Goal: Task Accomplishment & Management: Complete application form

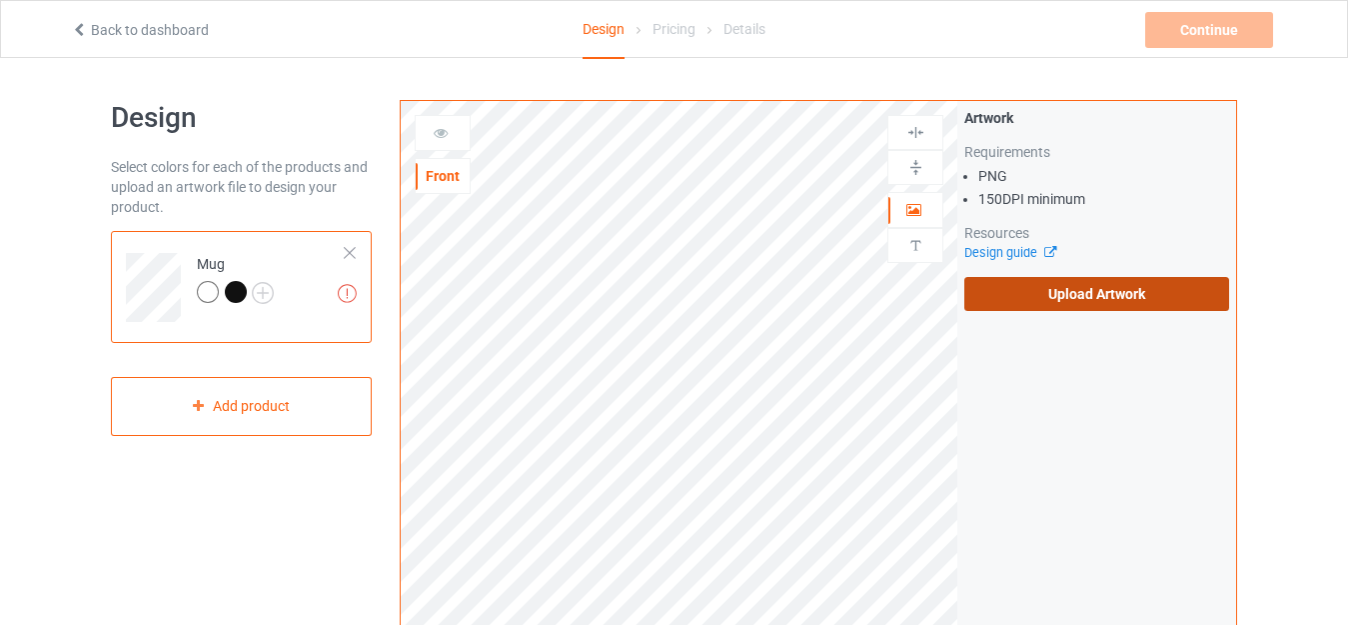
click at [1068, 300] on label "Upload Artwork" at bounding box center [1096, 294] width 265 height 34
click at [0, 0] on input "Upload Artwork" at bounding box center [0, 0] width 0 height 0
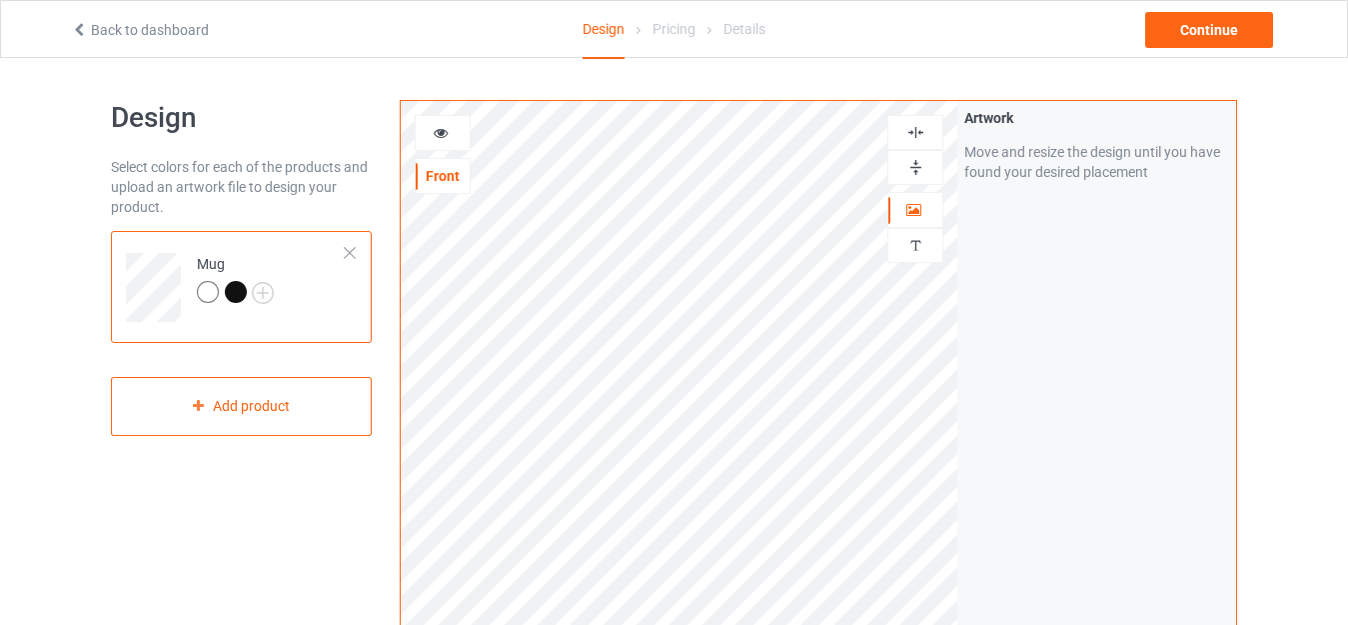
click at [231, 294] on div at bounding box center [236, 292] width 22 height 22
click at [918, 167] on img at bounding box center [915, 167] width 19 height 19
click at [916, 168] on img at bounding box center [915, 167] width 19 height 19
click at [1223, 35] on div "Continue" at bounding box center [1209, 30] width 128 height 36
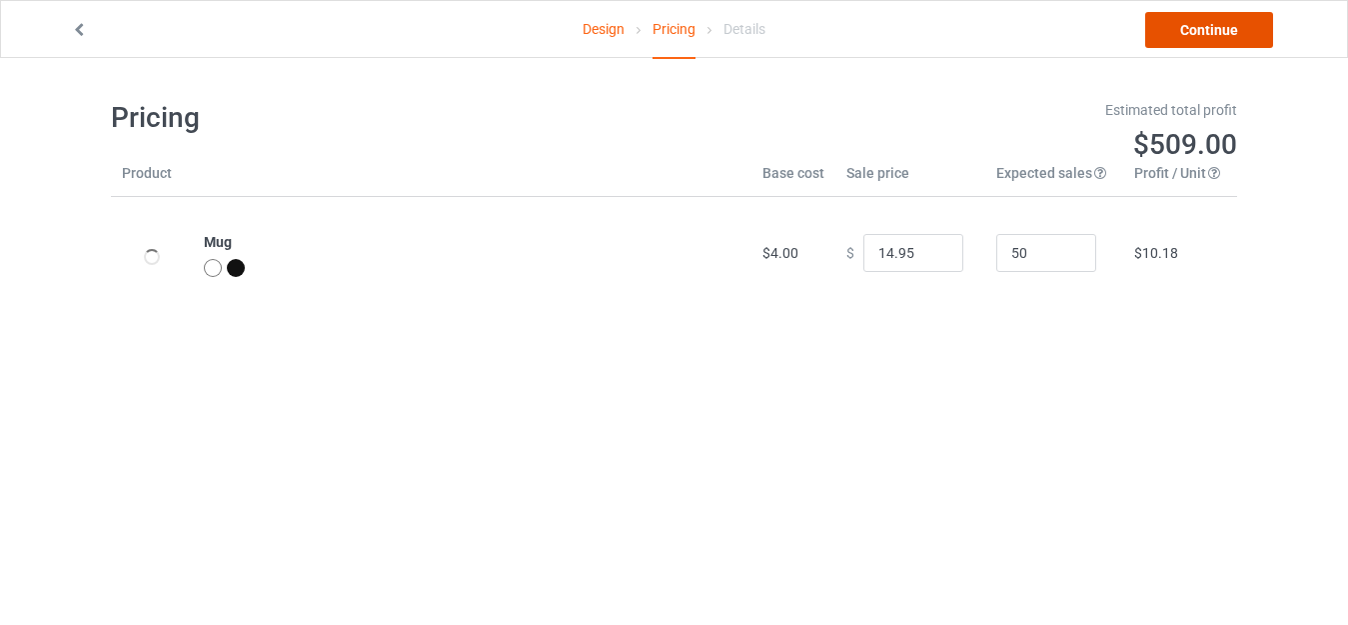
click at [1223, 35] on link "Continue" at bounding box center [1209, 30] width 128 height 36
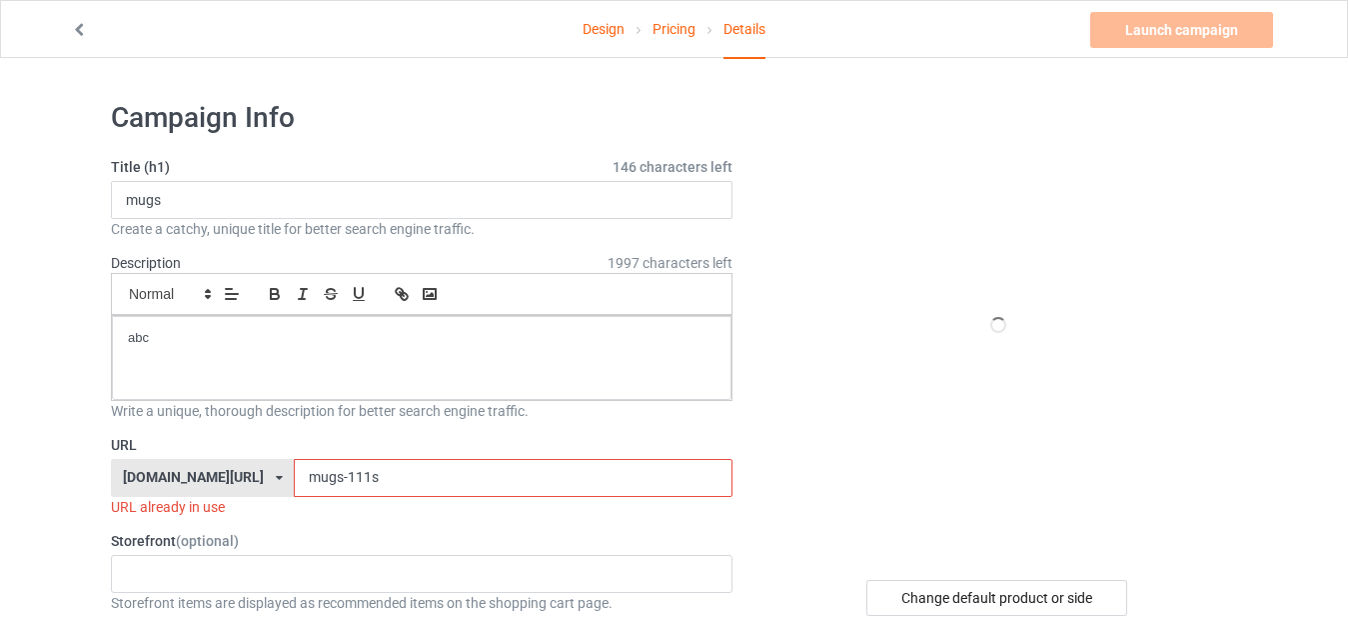
click at [317, 480] on input "mugs-111s" at bounding box center [513, 478] width 438 height 38
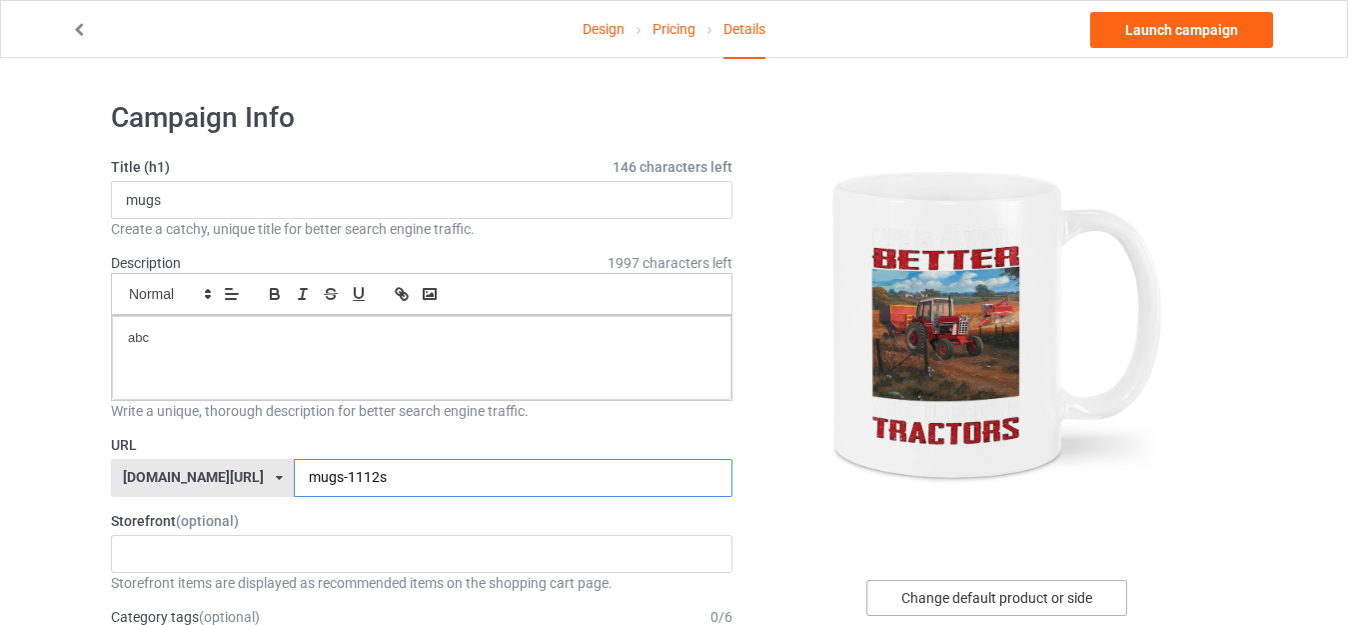
type input "mugs-1112s"
click at [982, 596] on div "Change default product or side" at bounding box center [996, 598] width 261 height 36
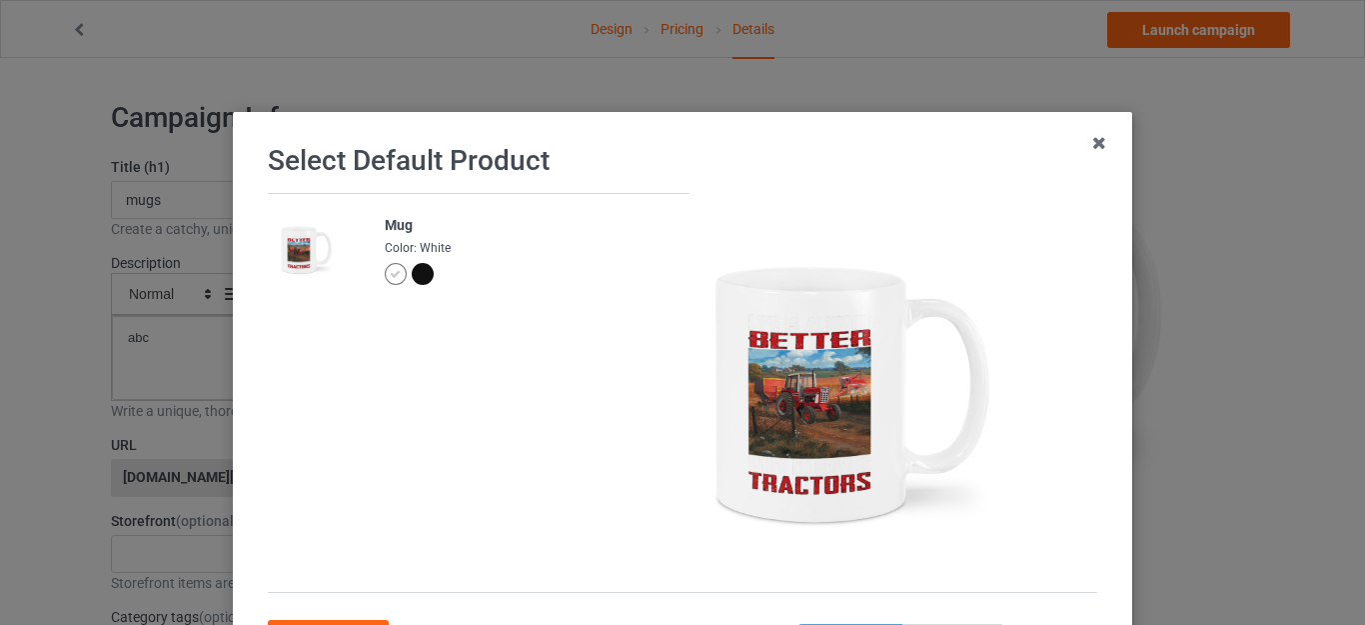
click at [414, 279] on div at bounding box center [423, 274] width 22 height 22
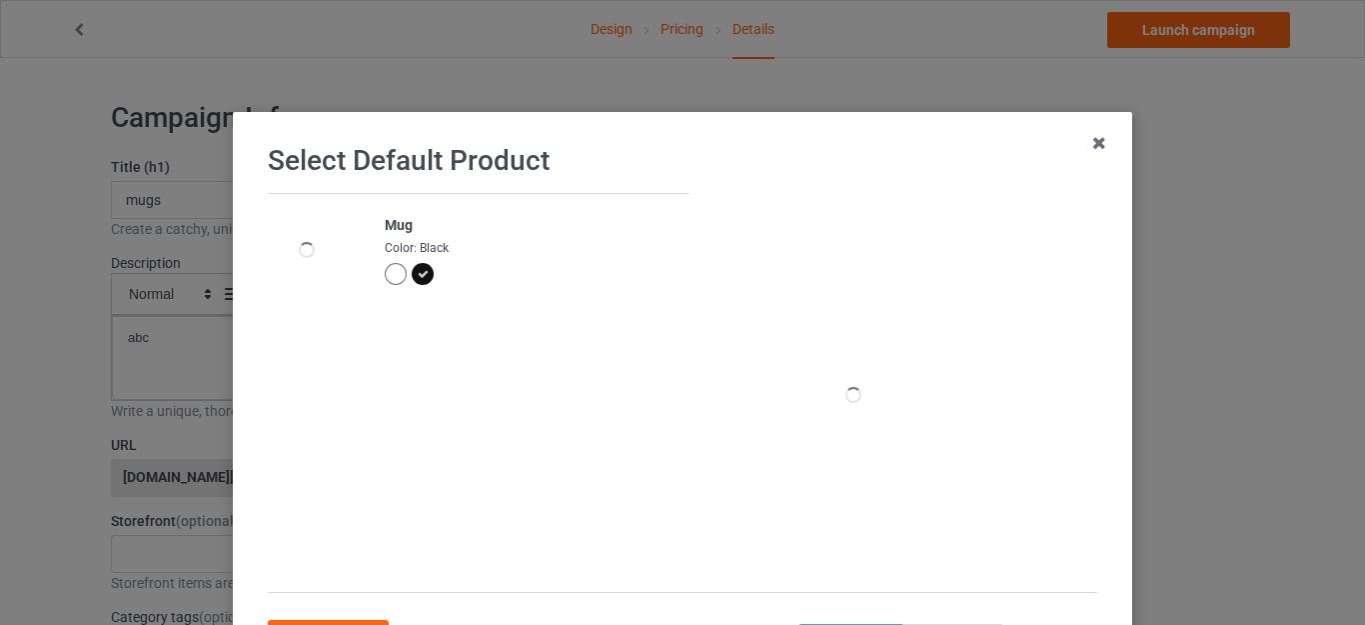
scroll to position [100, 0]
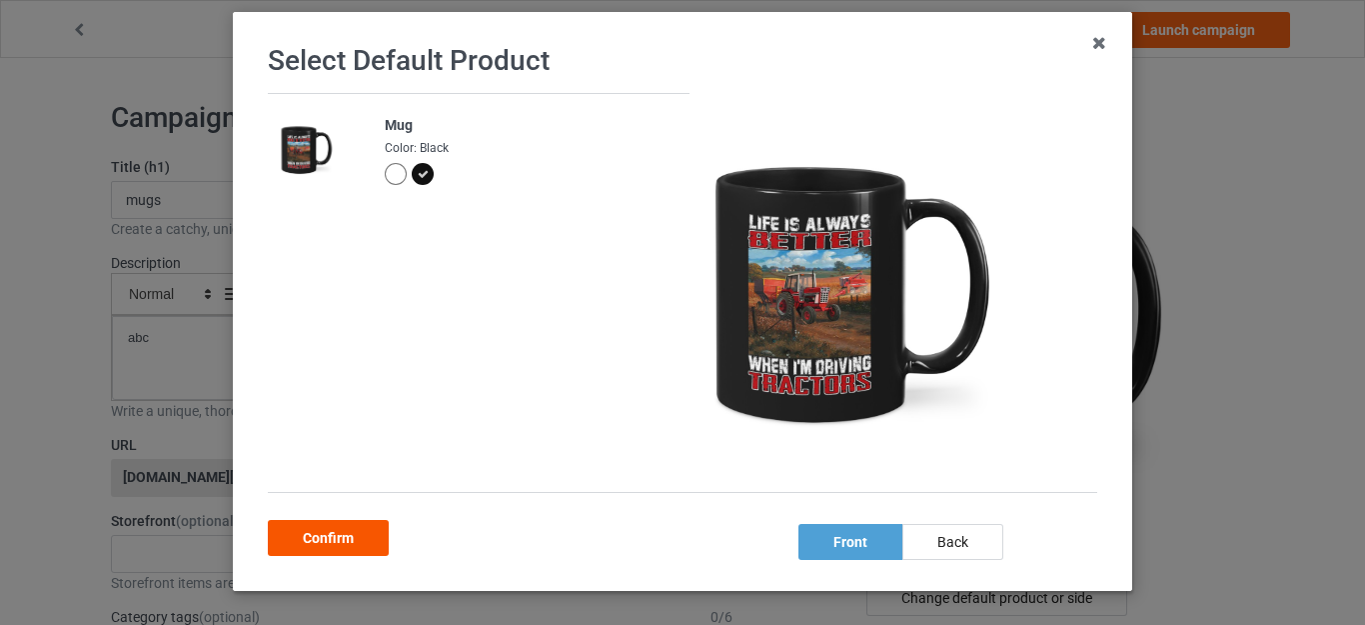
click at [343, 536] on div "Confirm" at bounding box center [328, 538] width 121 height 36
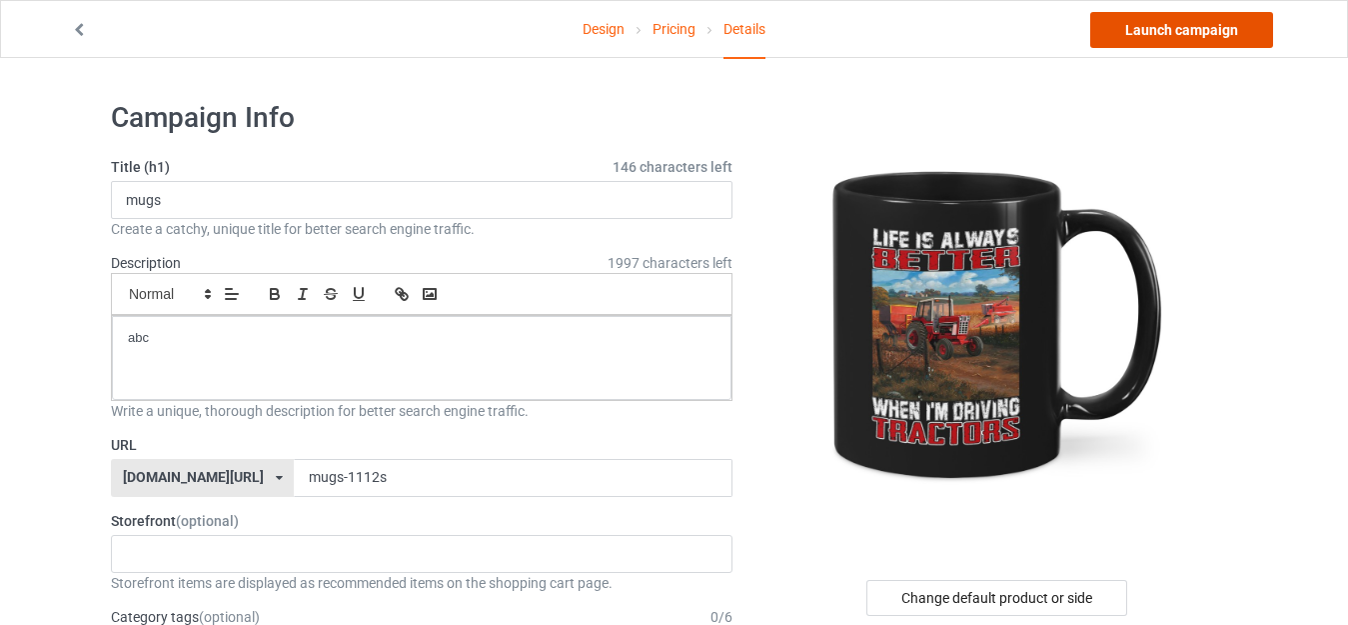
click at [1187, 32] on link "Launch campaign" at bounding box center [1181, 30] width 183 height 36
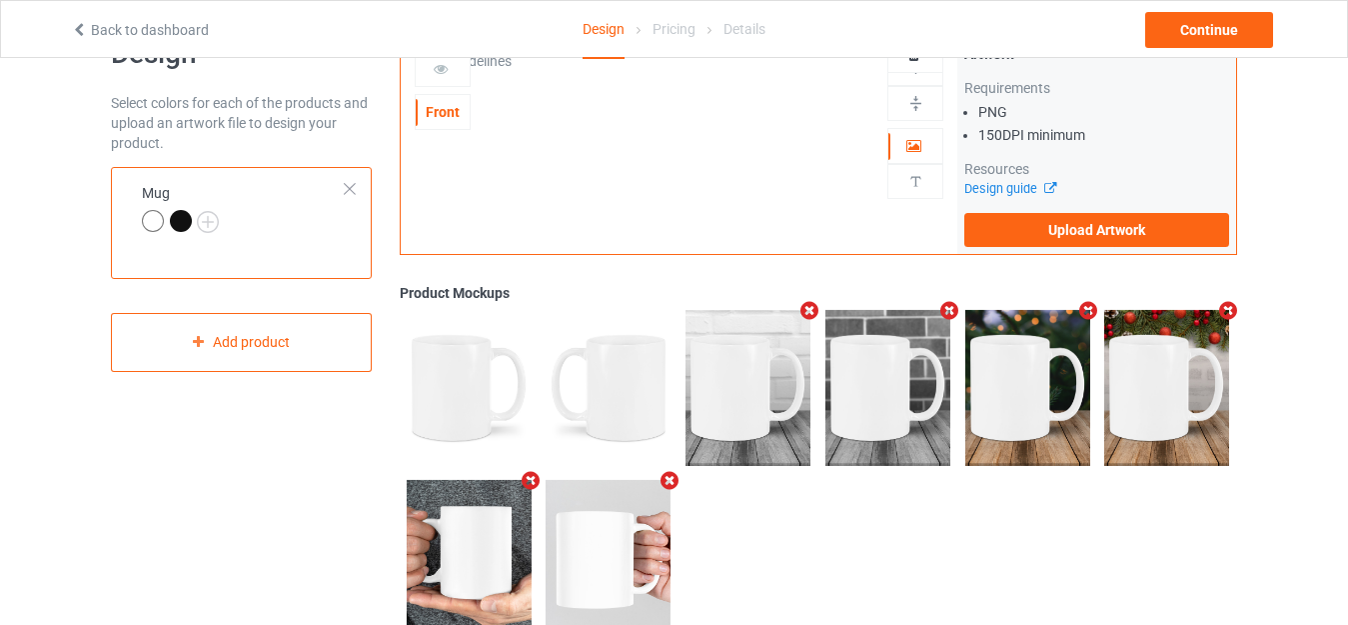
scroll to position [124, 0]
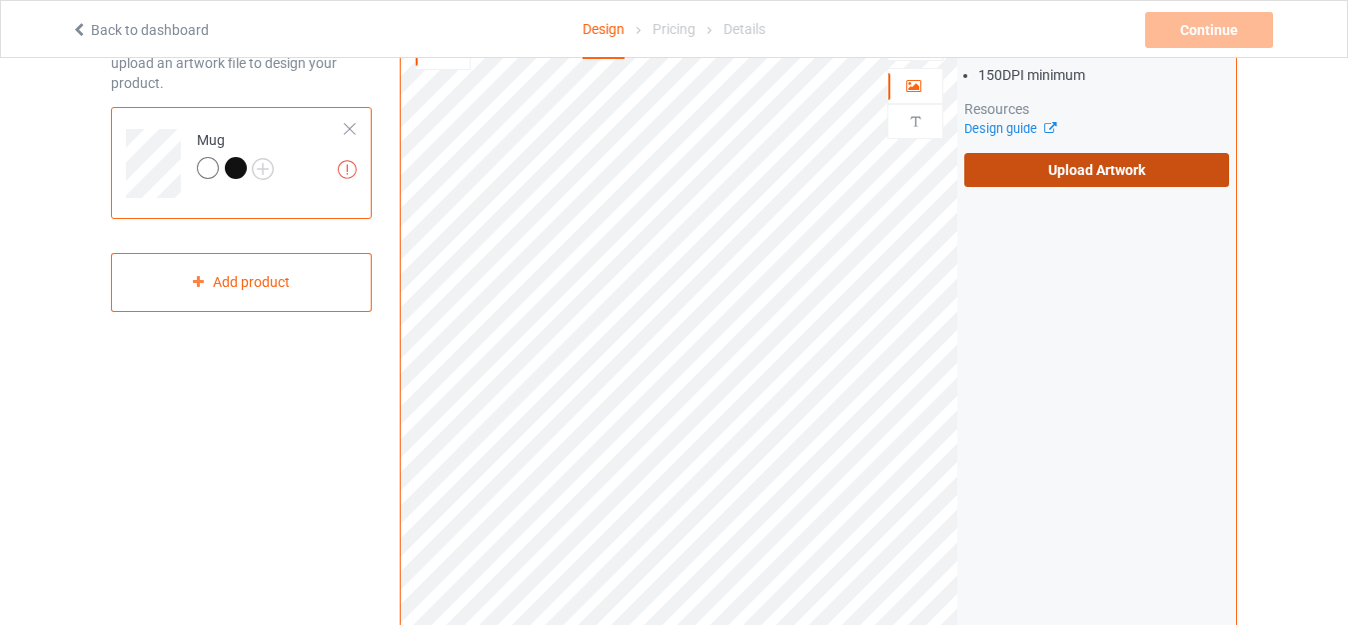
click at [1017, 182] on label "Upload Artwork" at bounding box center [1096, 170] width 265 height 34
click at [0, 0] on input "Upload Artwork" at bounding box center [0, 0] width 0 height 0
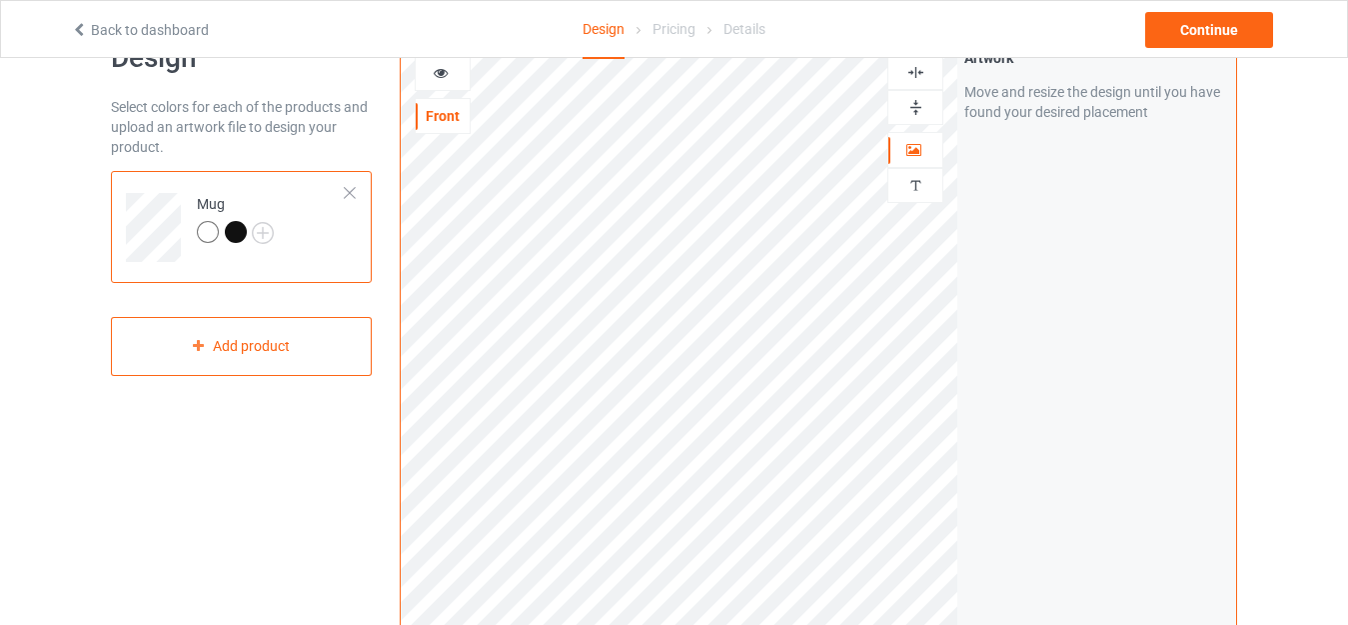
scroll to position [24, 0]
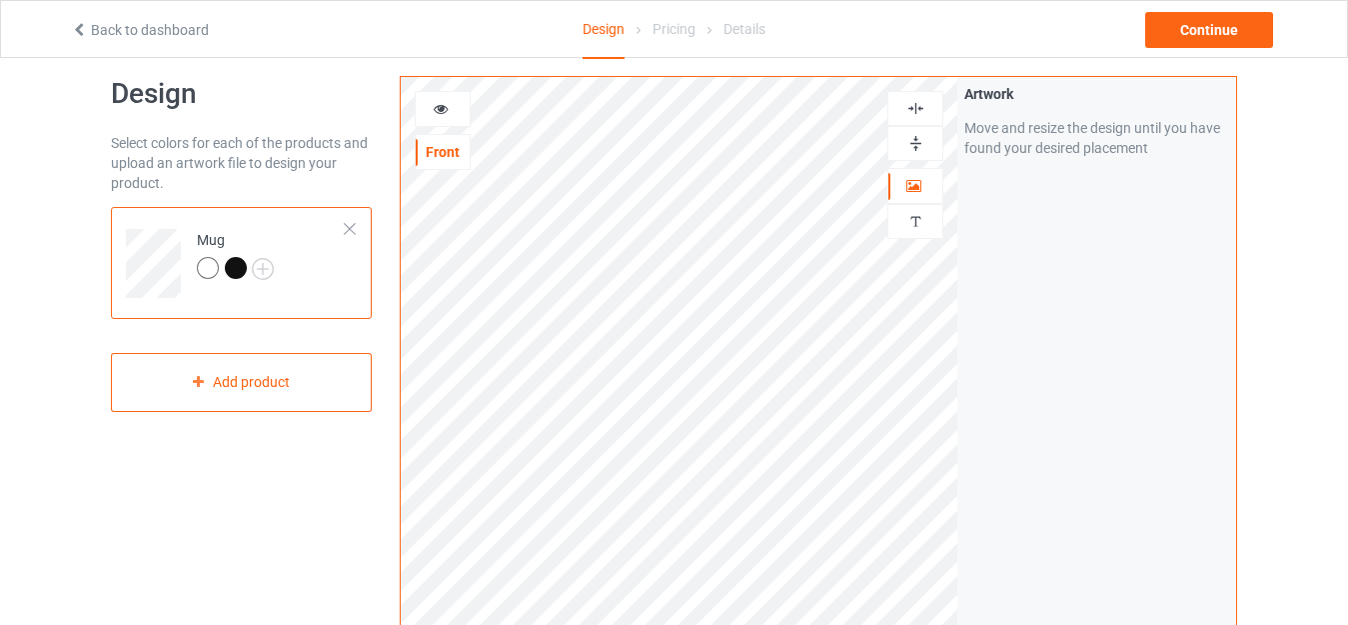
click at [910, 137] on img at bounding box center [915, 143] width 19 height 19
click at [920, 107] on img at bounding box center [915, 108] width 19 height 19
click at [918, 143] on img at bounding box center [915, 143] width 19 height 19
click at [1214, 25] on div "Continue" at bounding box center [1209, 30] width 128 height 36
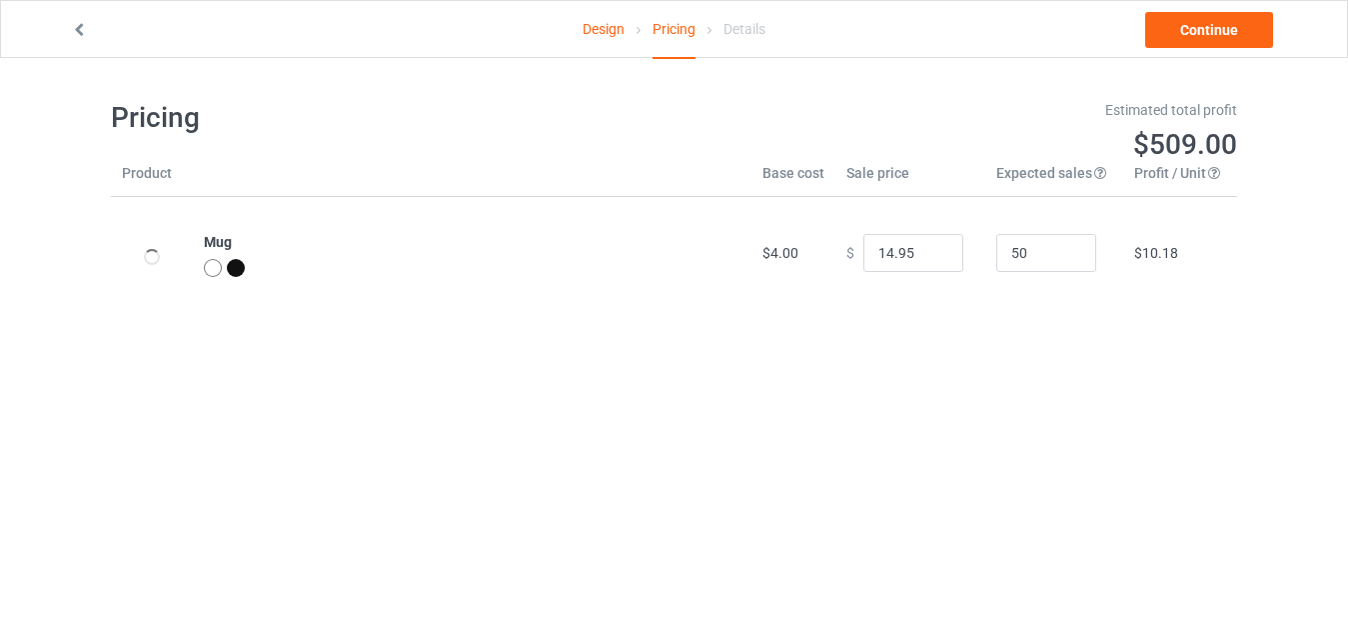
click at [604, 30] on link "Design" at bounding box center [604, 29] width 42 height 56
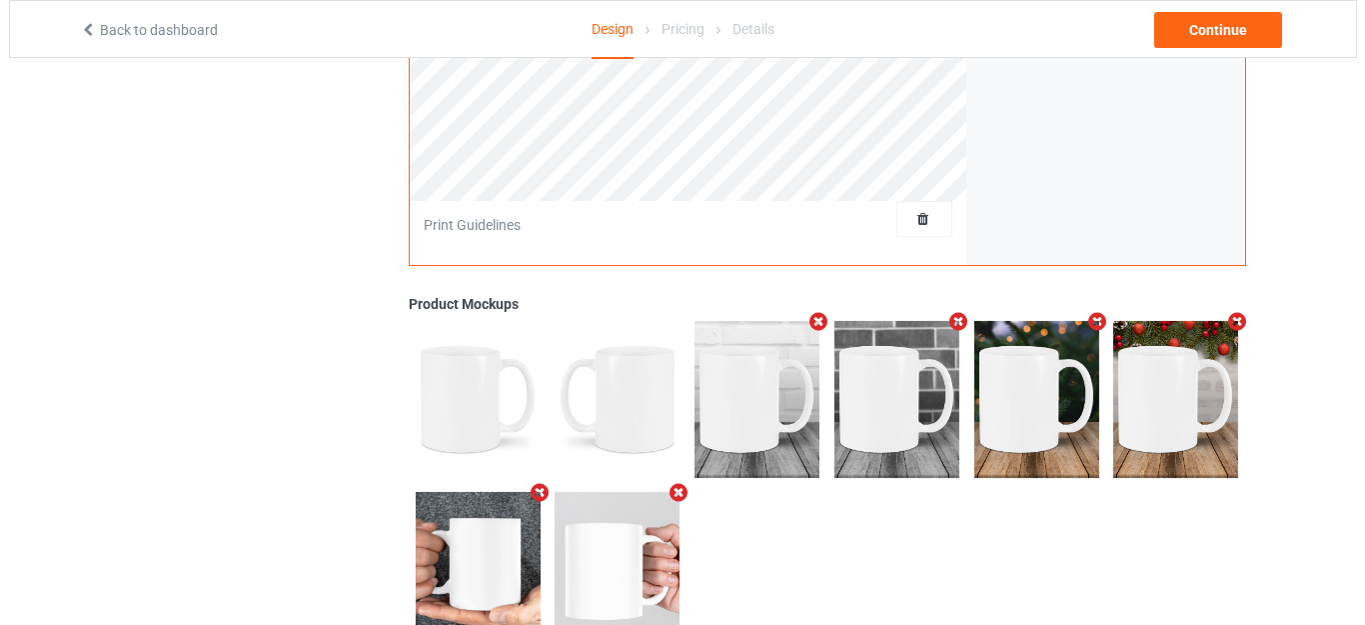
scroll to position [668, 0]
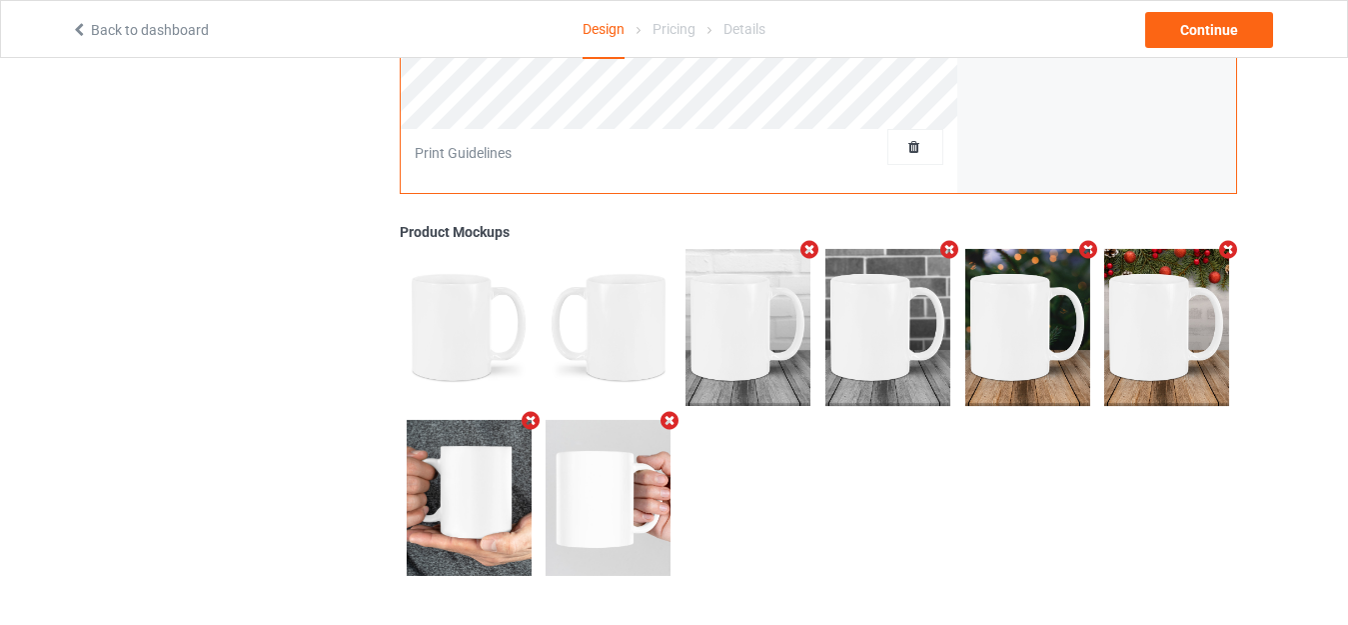
click at [525, 420] on icon "Remove mockup" at bounding box center [530, 420] width 25 height 21
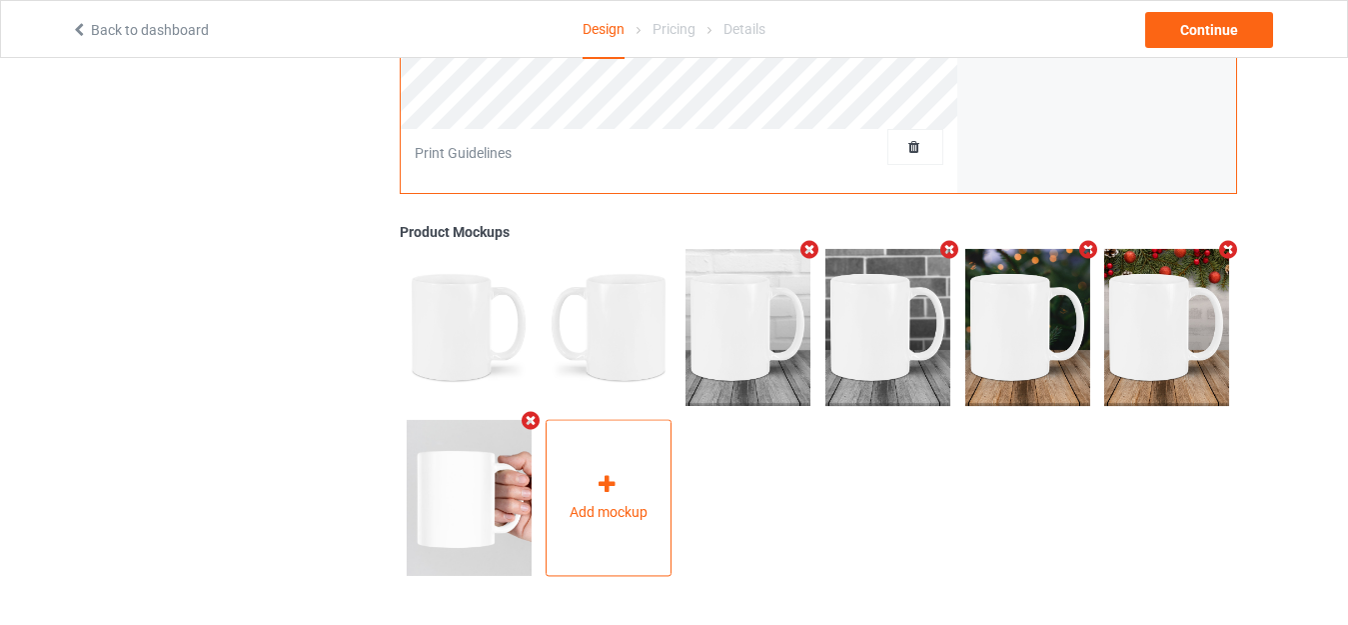
click at [613, 489] on icon at bounding box center [607, 484] width 25 height 21
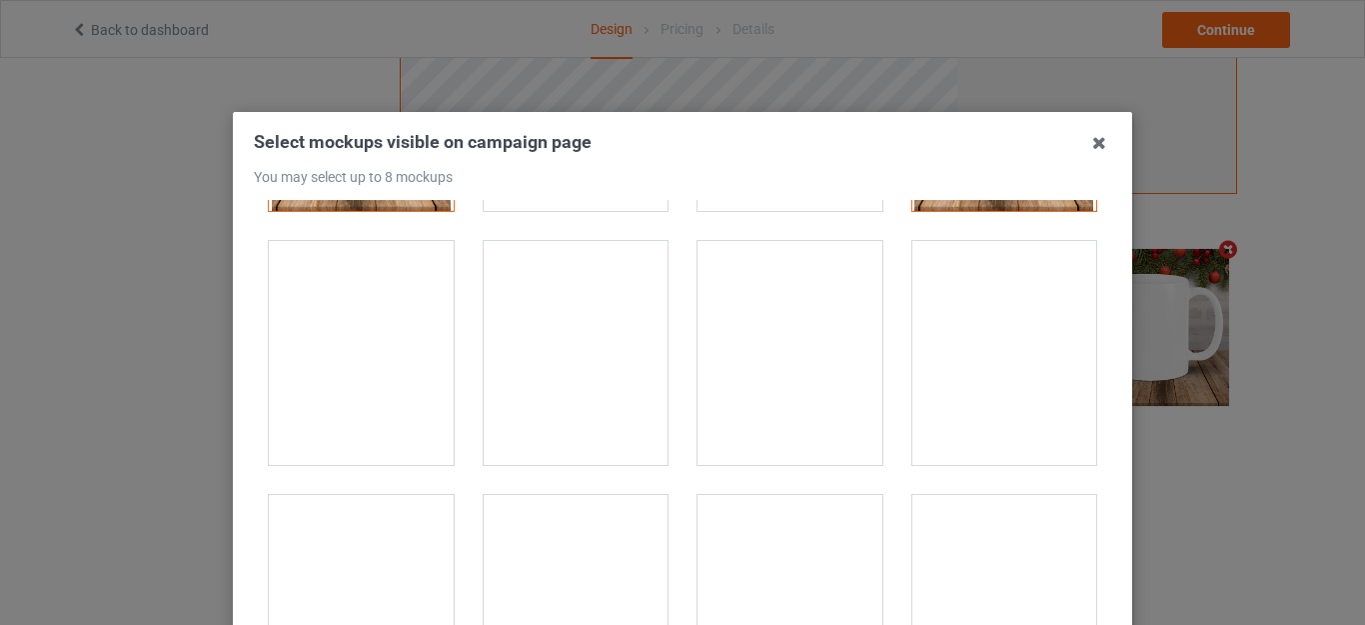
scroll to position [999, 0]
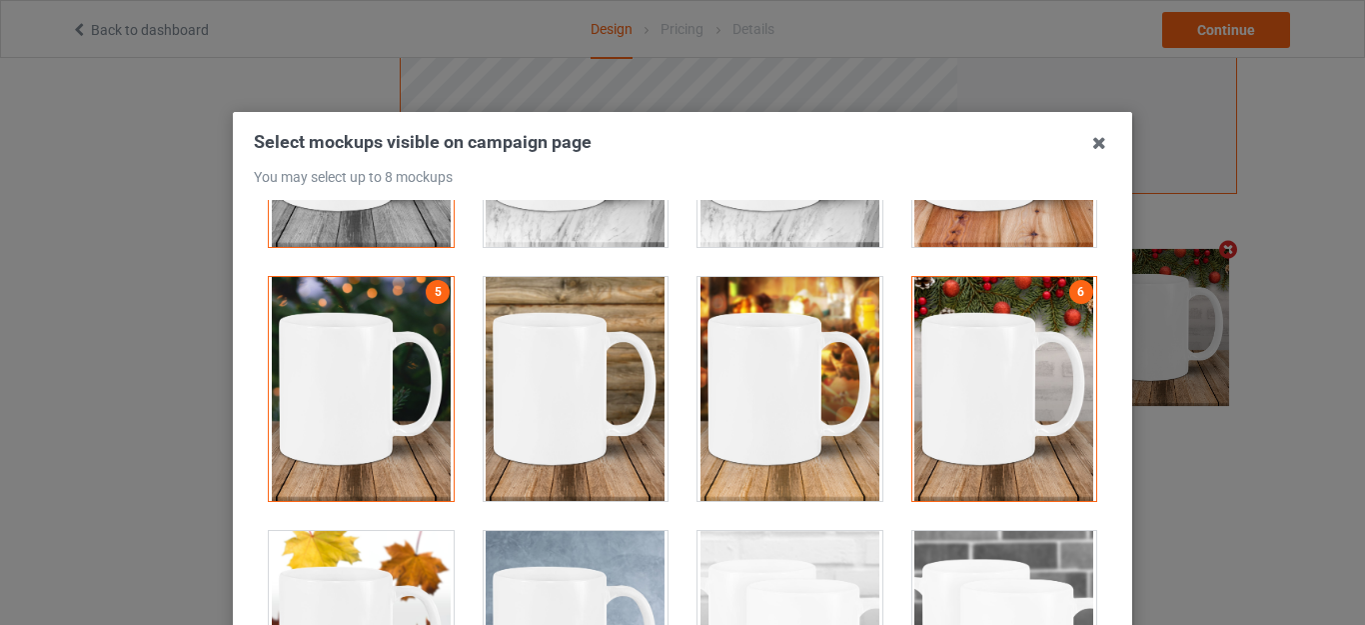
click at [599, 416] on div at bounding box center [576, 389] width 185 height 224
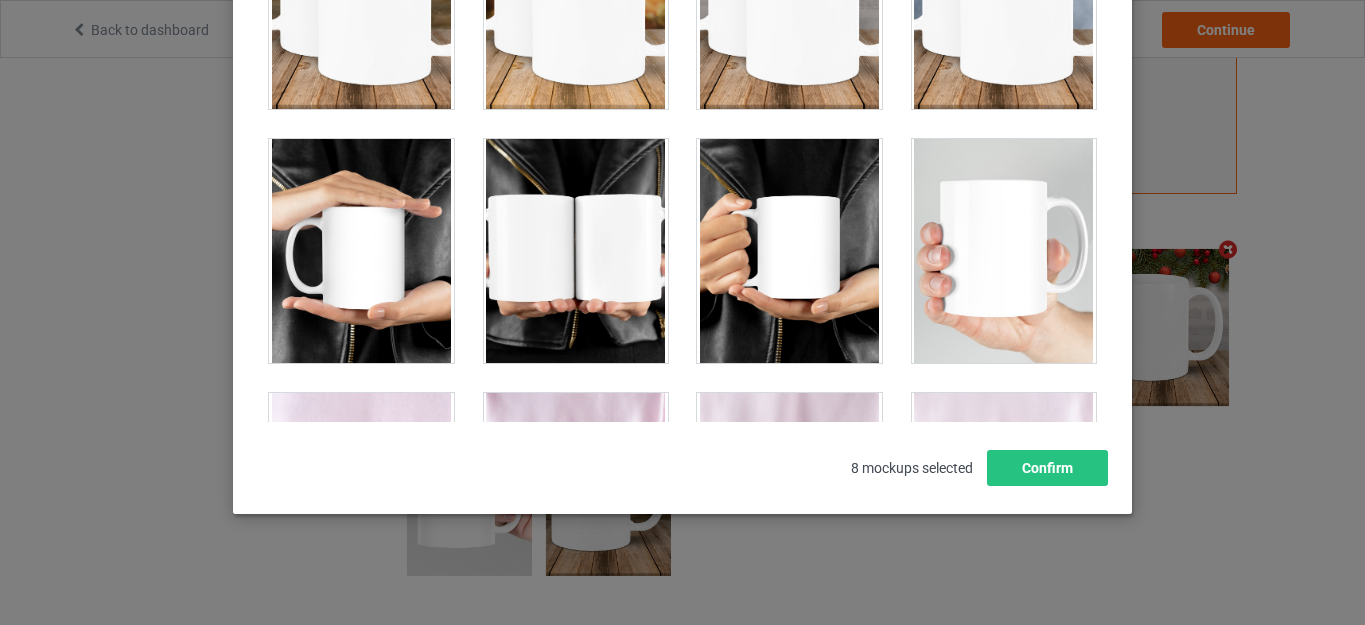
scroll to position [1699, 0]
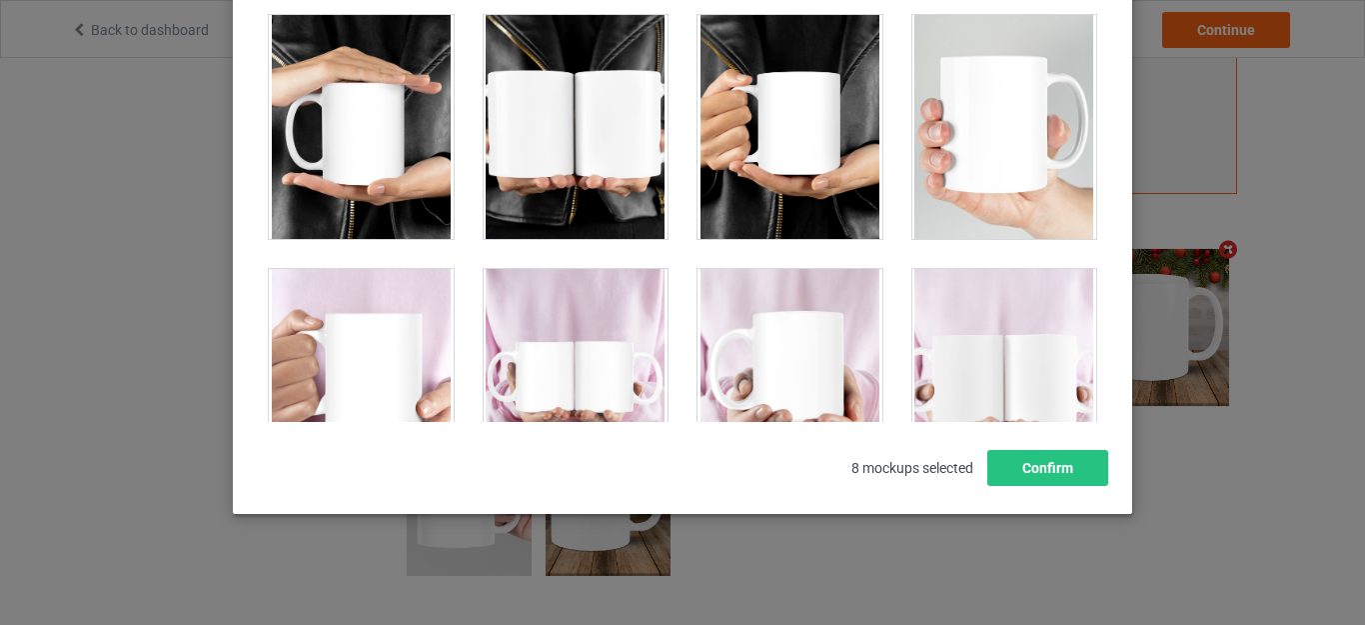
click at [982, 191] on div at bounding box center [1004, 127] width 185 height 224
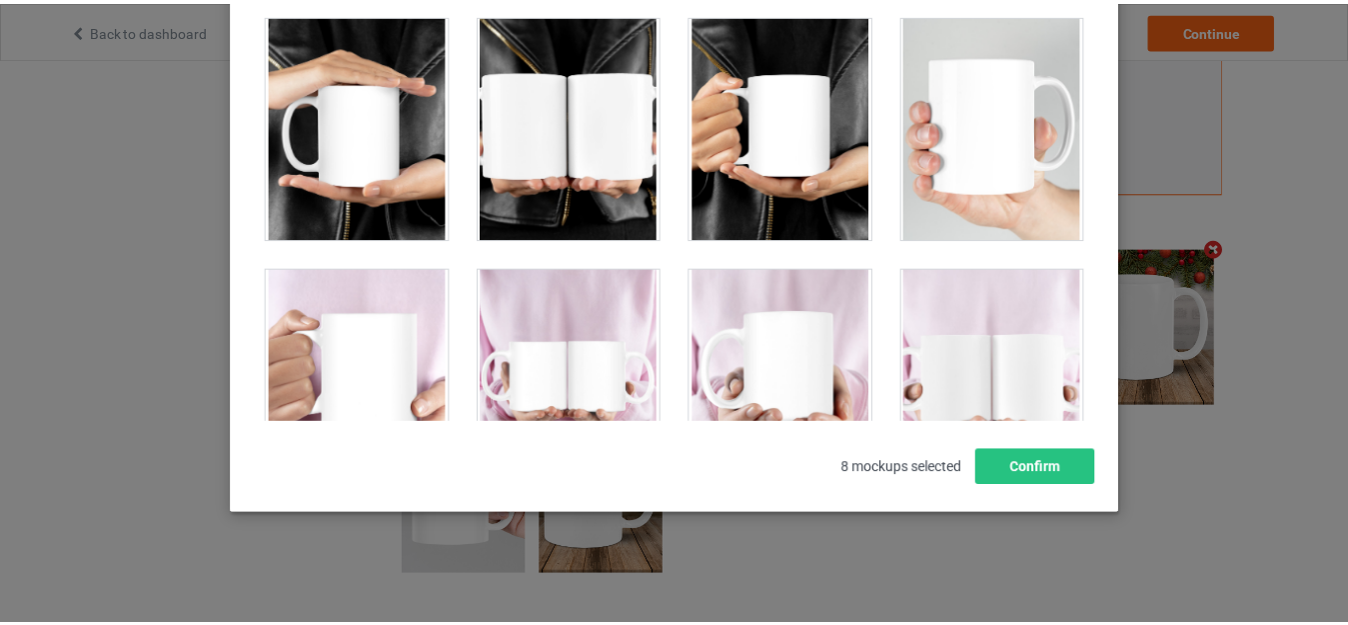
scroll to position [1499, 0]
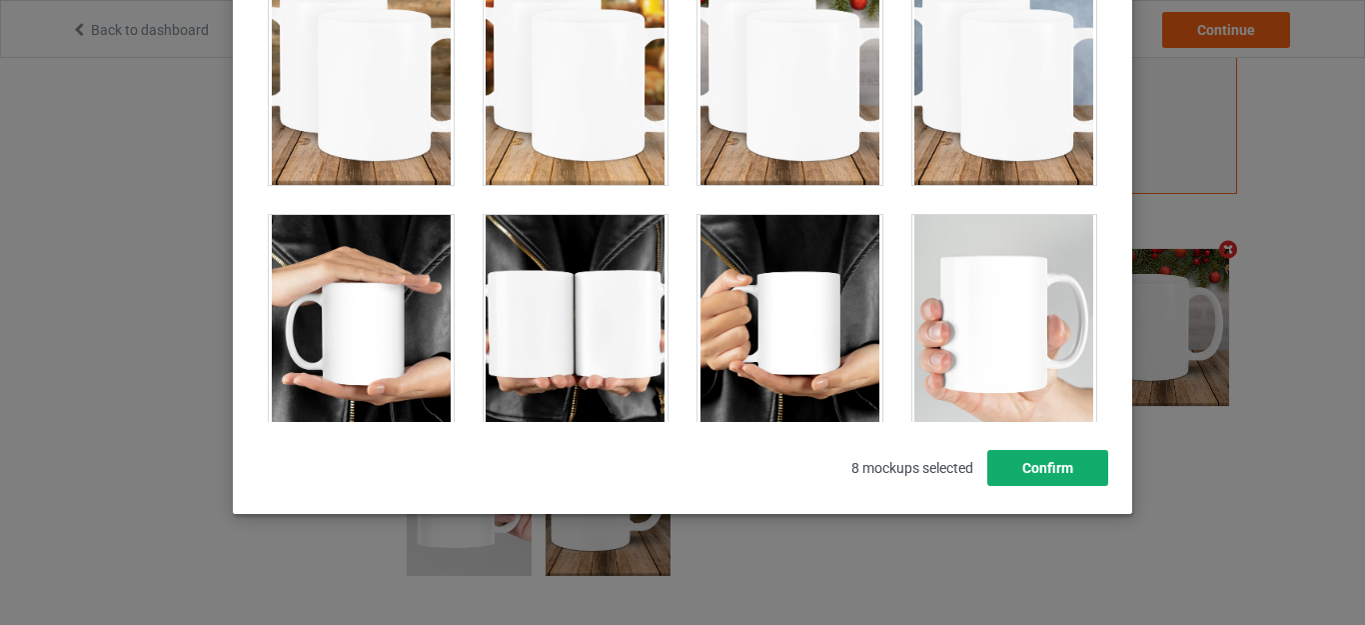
click at [1038, 472] on button "Confirm" at bounding box center [1047, 468] width 121 height 36
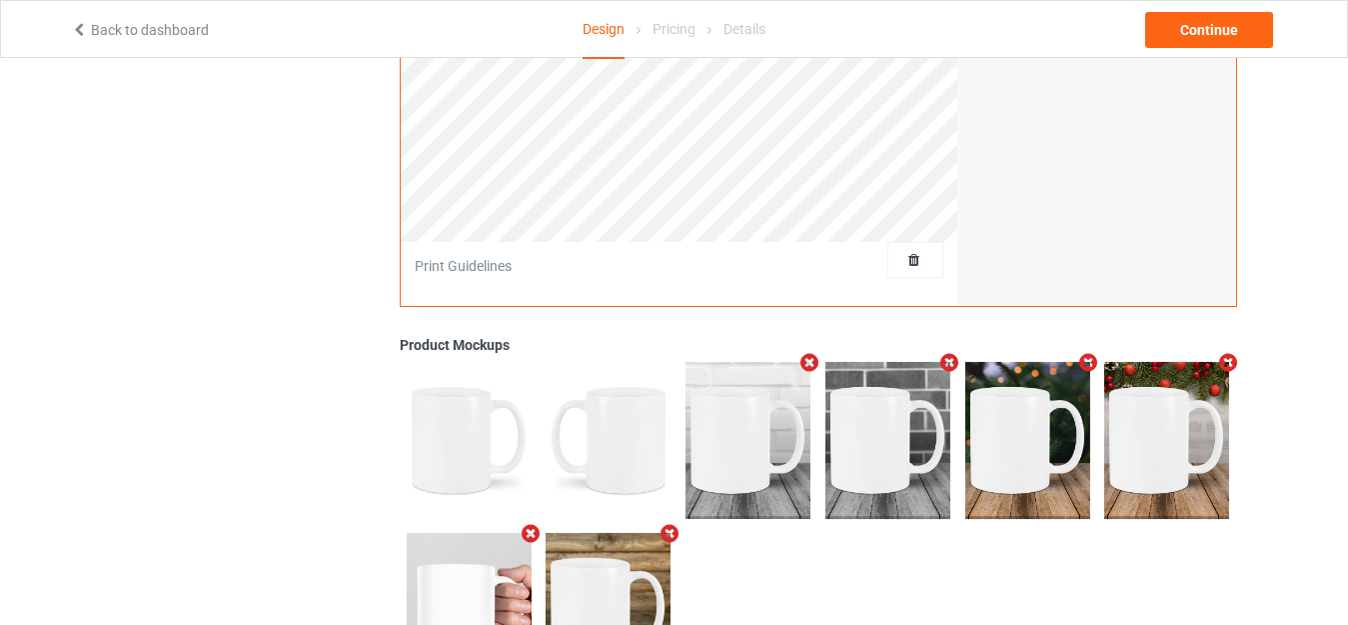
scroll to position [268, 0]
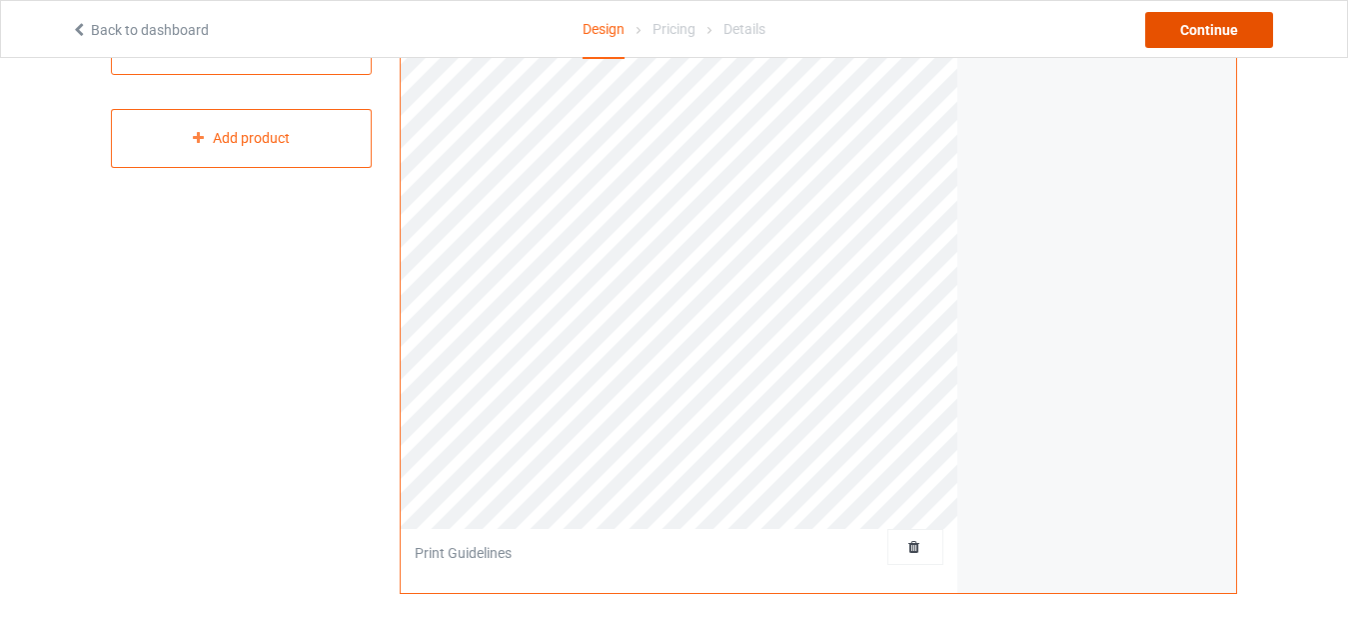
click at [1214, 40] on div "Continue" at bounding box center [1209, 30] width 128 height 36
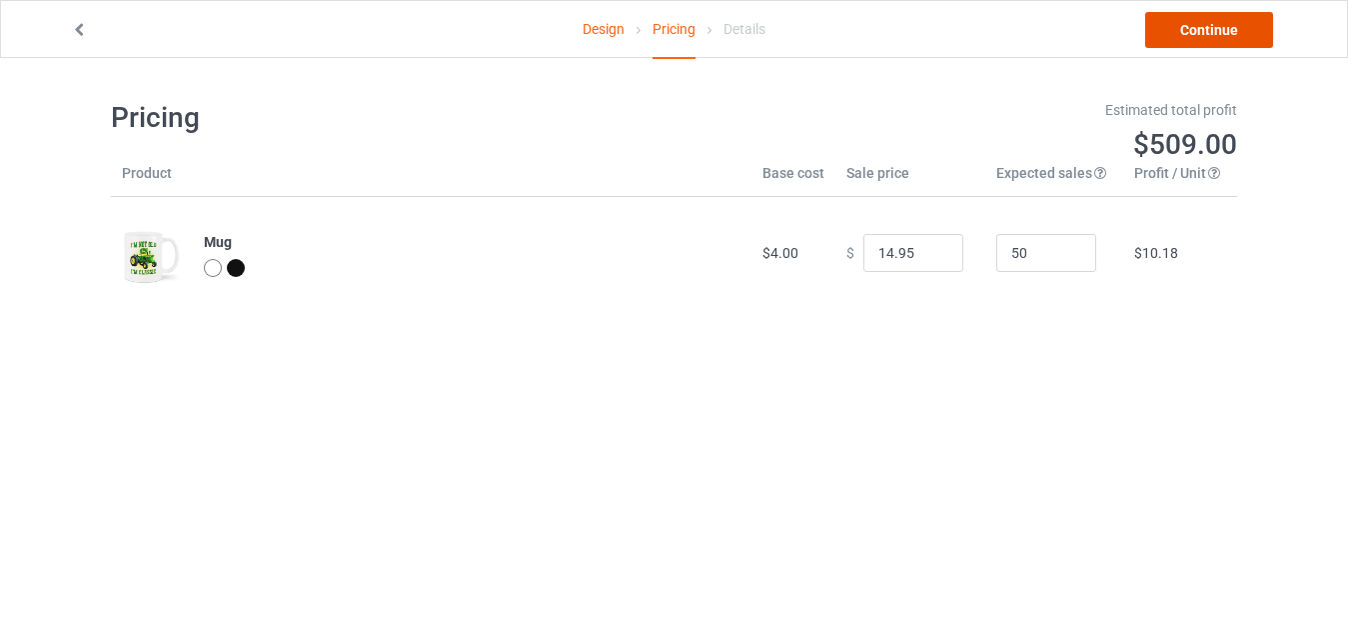
click at [1195, 31] on link "Continue" at bounding box center [1209, 30] width 128 height 36
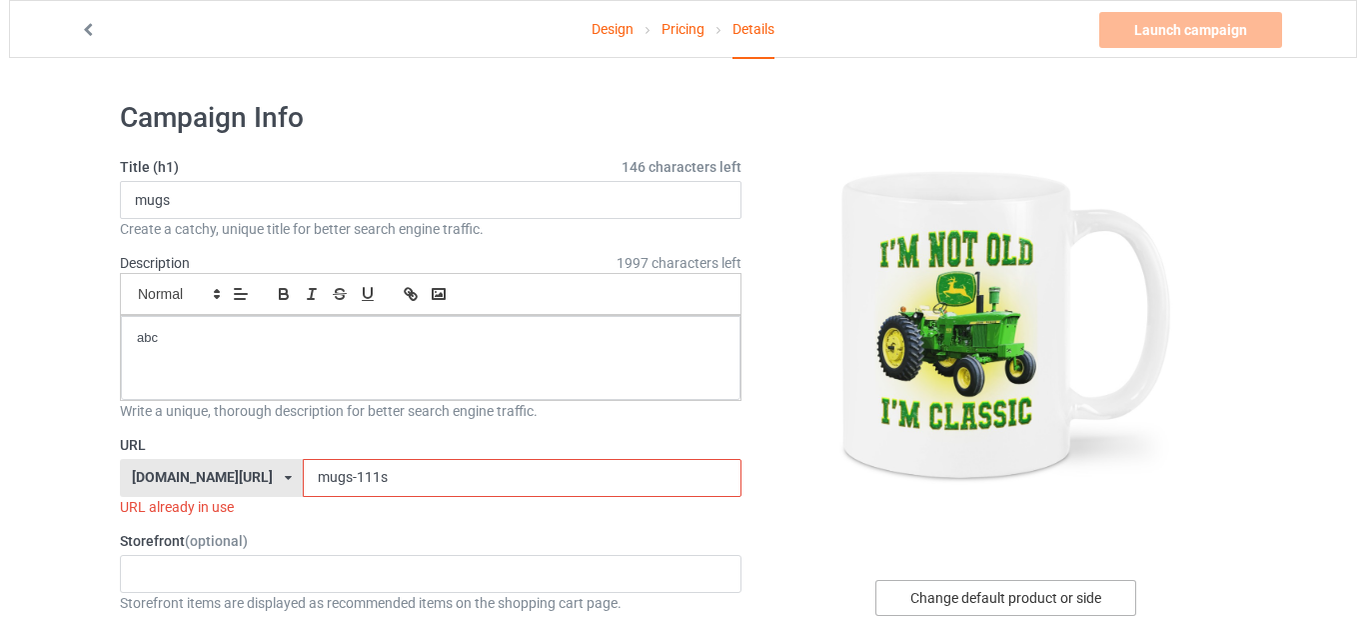
scroll to position [100, 0]
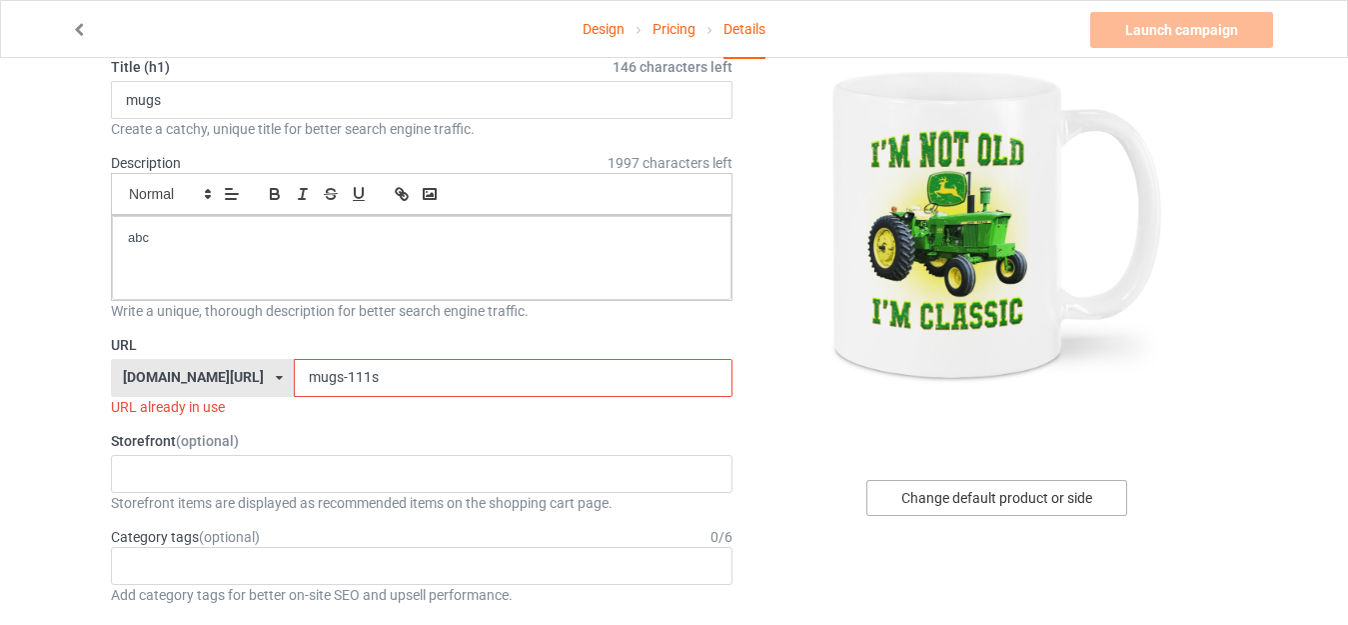
click at [951, 506] on div "Change default product or side" at bounding box center [996, 498] width 261 height 36
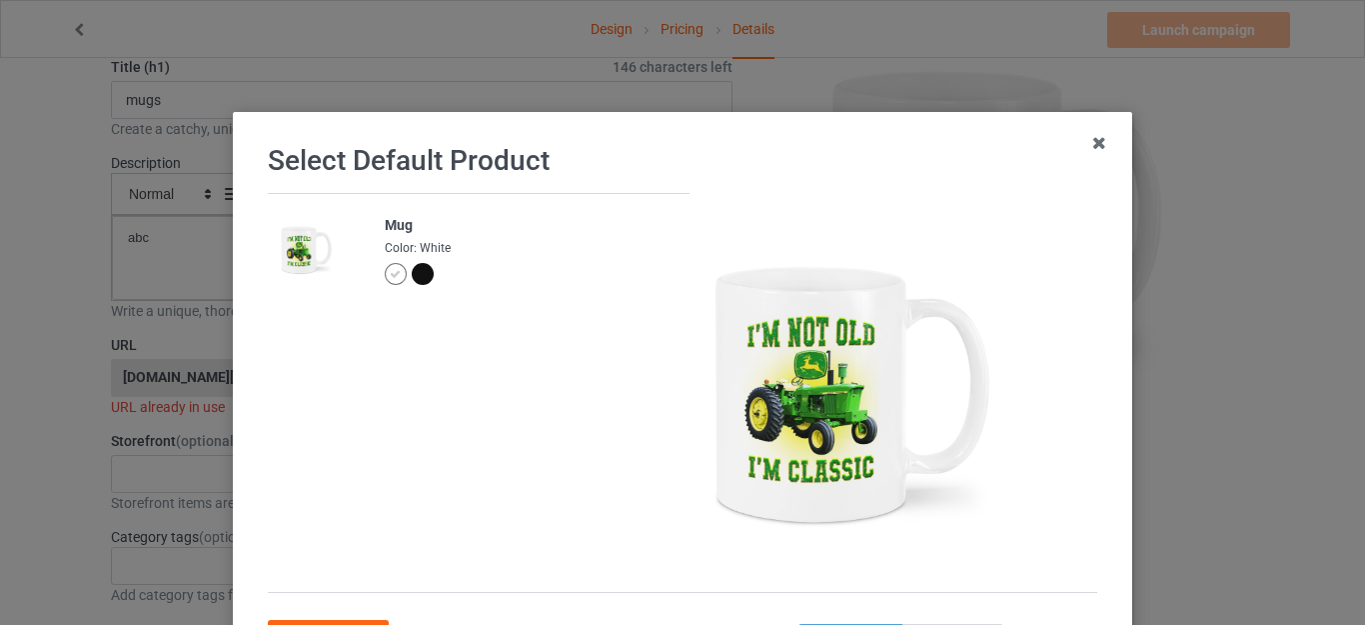
click at [418, 275] on div at bounding box center [423, 274] width 22 height 22
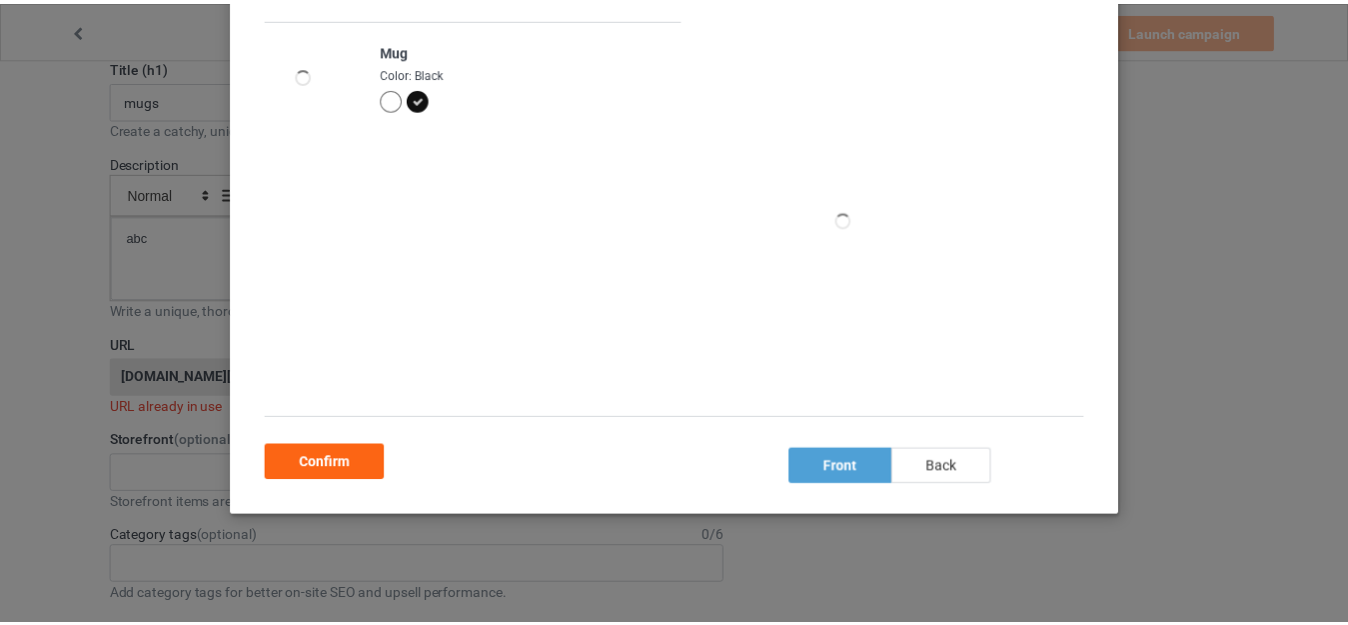
scroll to position [178, 0]
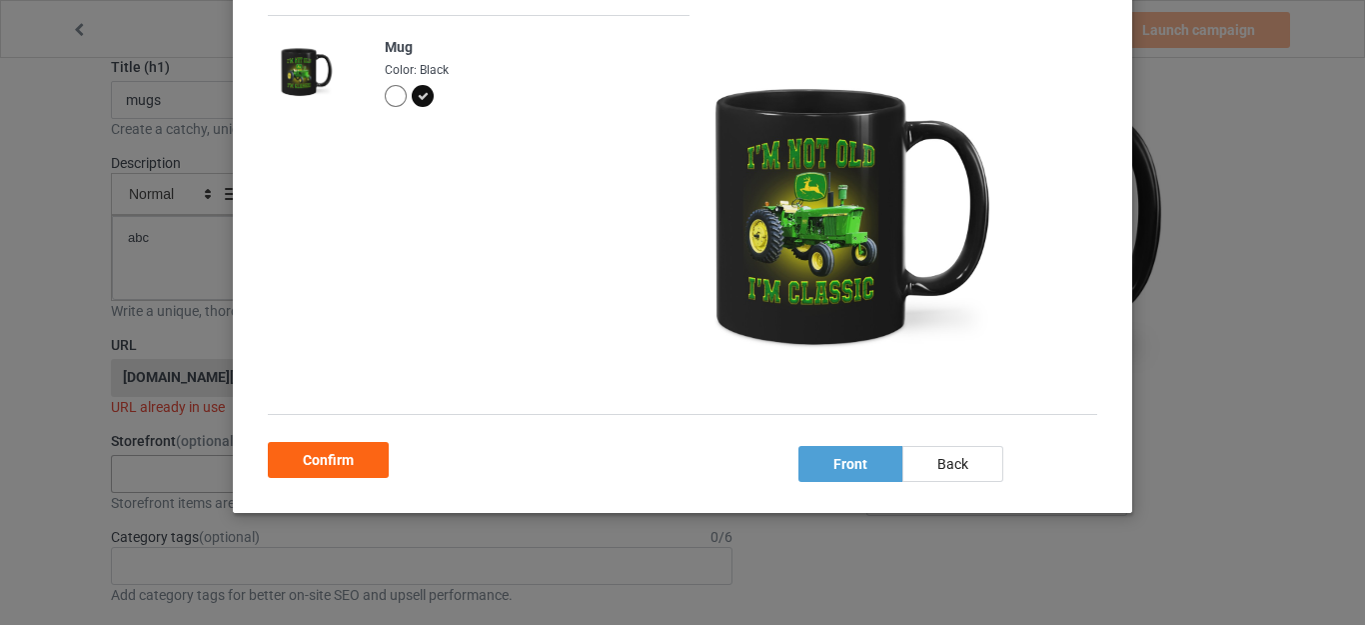
click at [354, 460] on div "Confirm" at bounding box center [328, 460] width 121 height 36
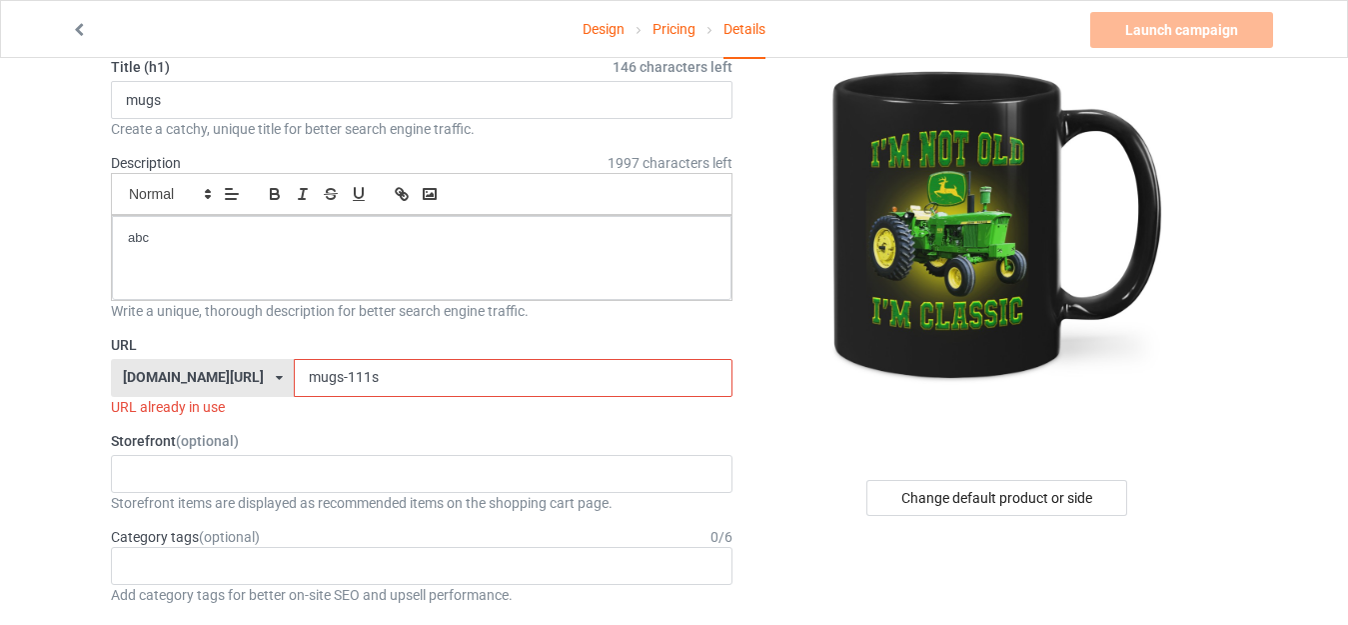
click at [322, 376] on input "mugs-111s" at bounding box center [513, 378] width 438 height 38
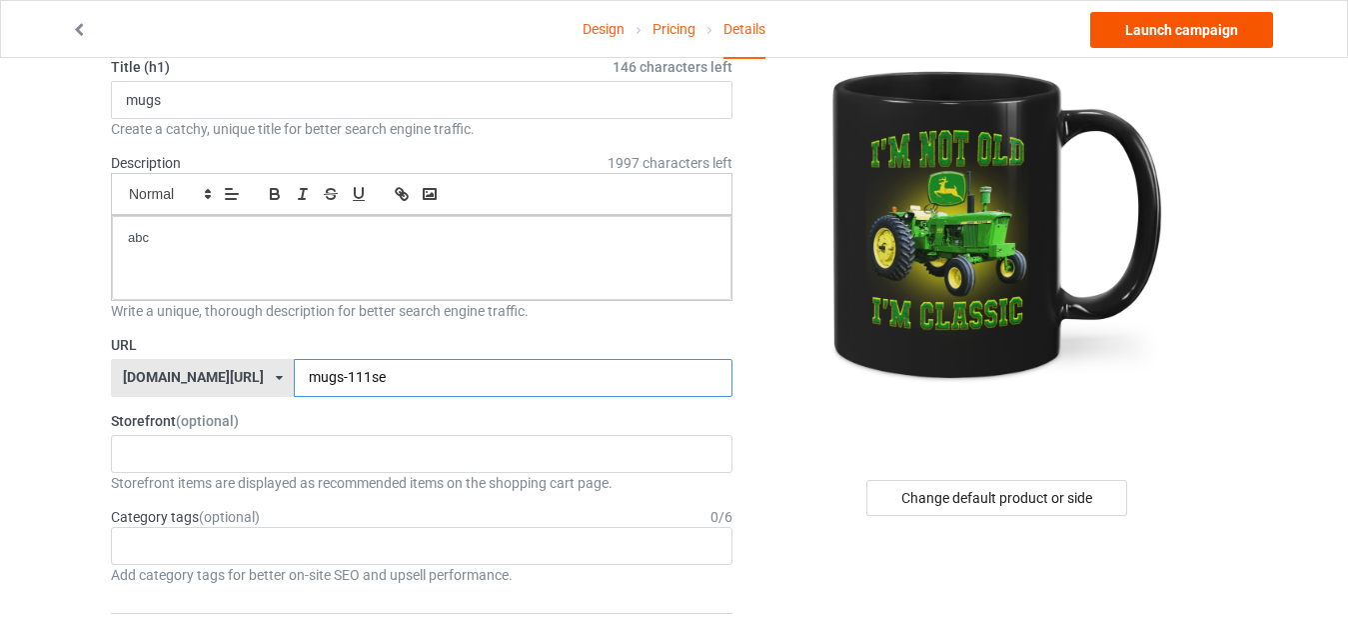
type input "mugs-111se"
click at [1166, 45] on link "Launch campaign" at bounding box center [1181, 30] width 183 height 36
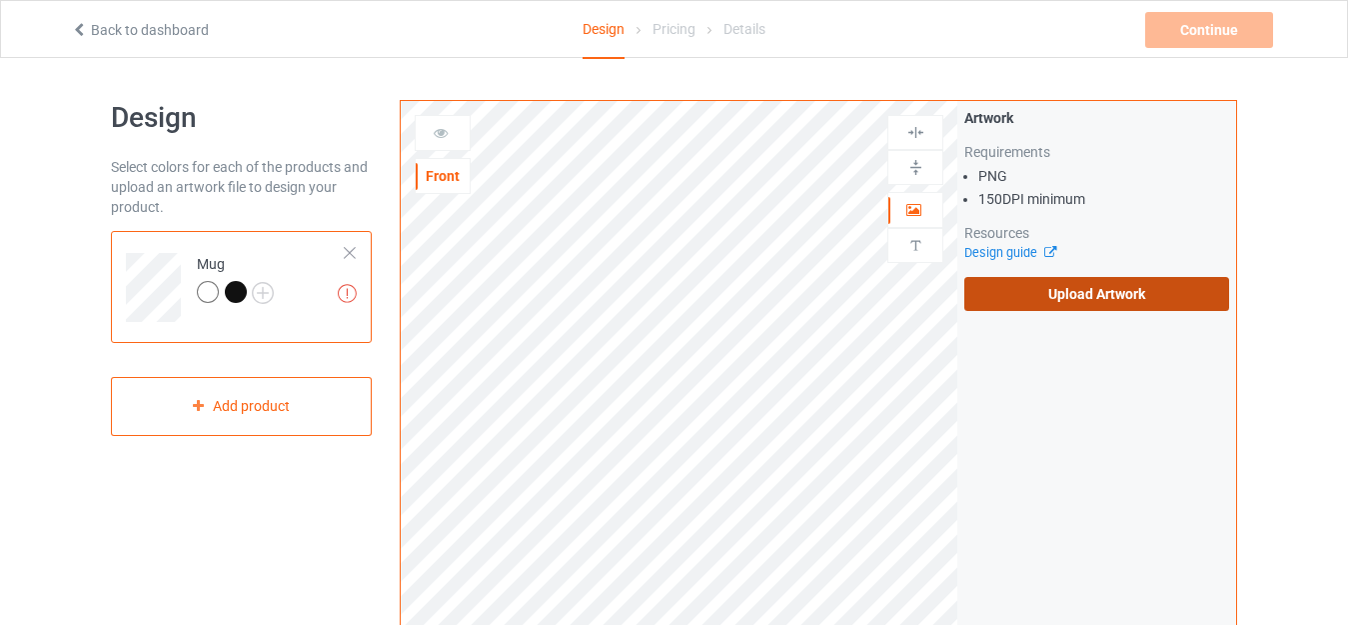
click at [1005, 296] on label "Upload Artwork" at bounding box center [1096, 294] width 265 height 34
click at [0, 0] on input "Upload Artwork" at bounding box center [0, 0] width 0 height 0
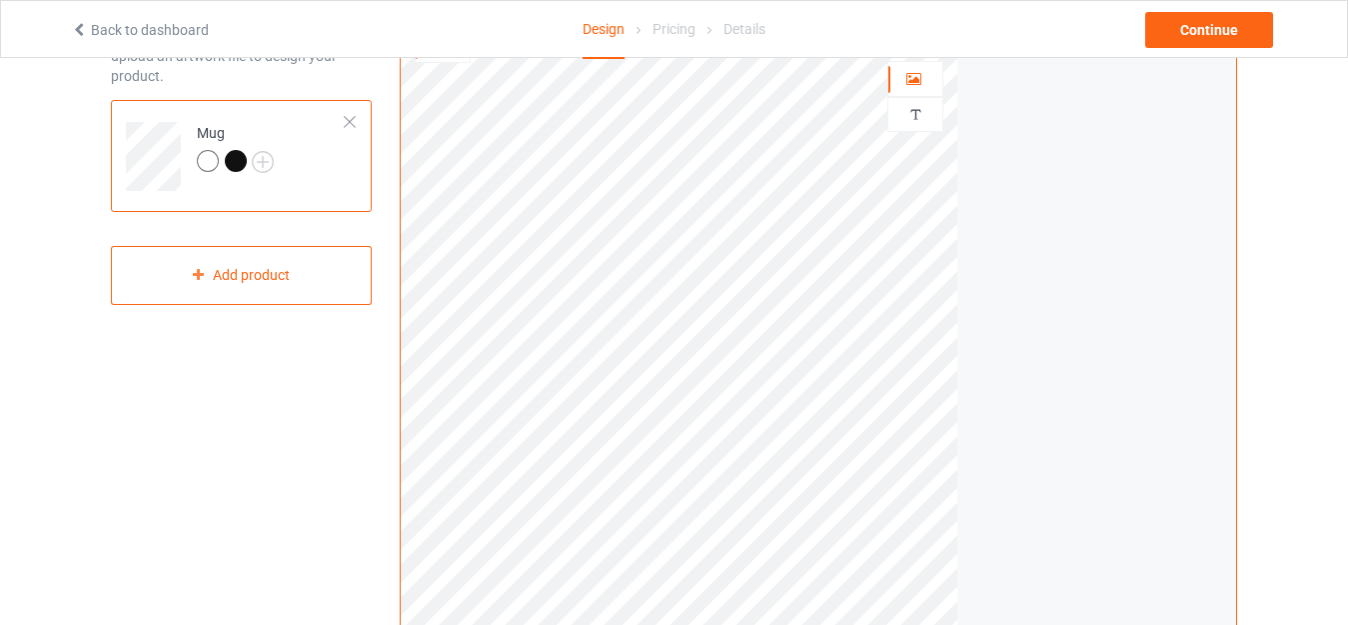
scroll to position [100, 0]
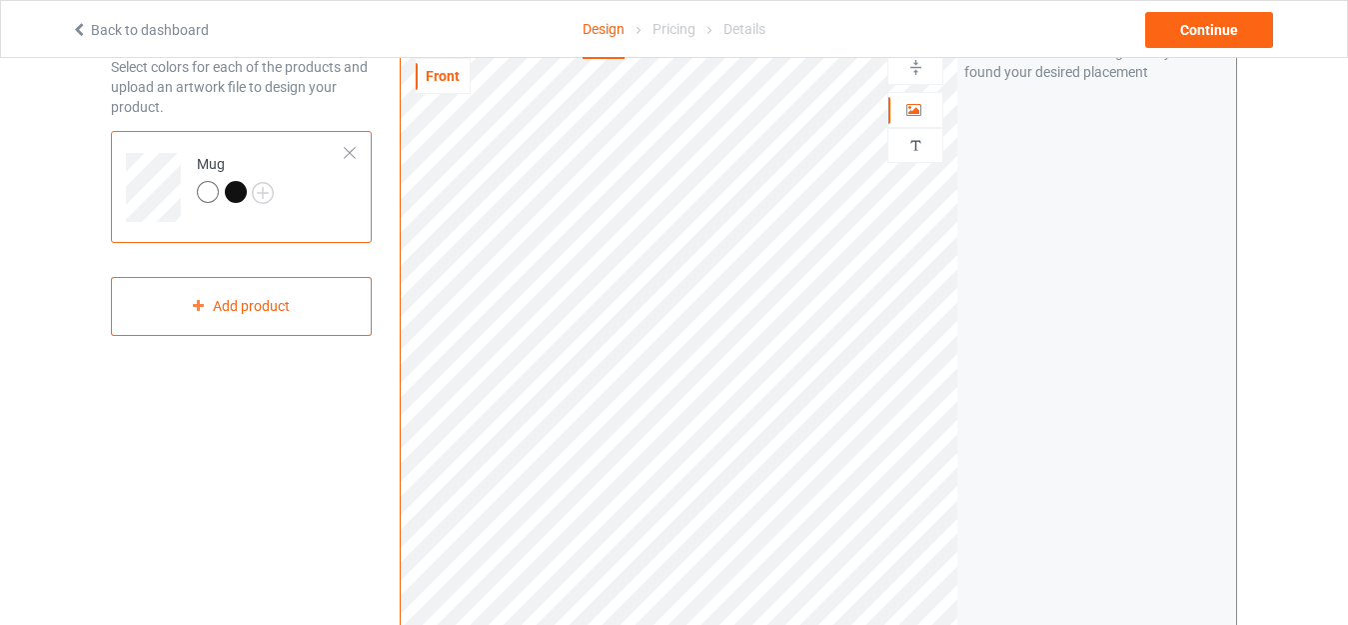
click at [228, 195] on div at bounding box center [236, 192] width 22 height 22
click at [921, 74] on img at bounding box center [915, 67] width 19 height 19
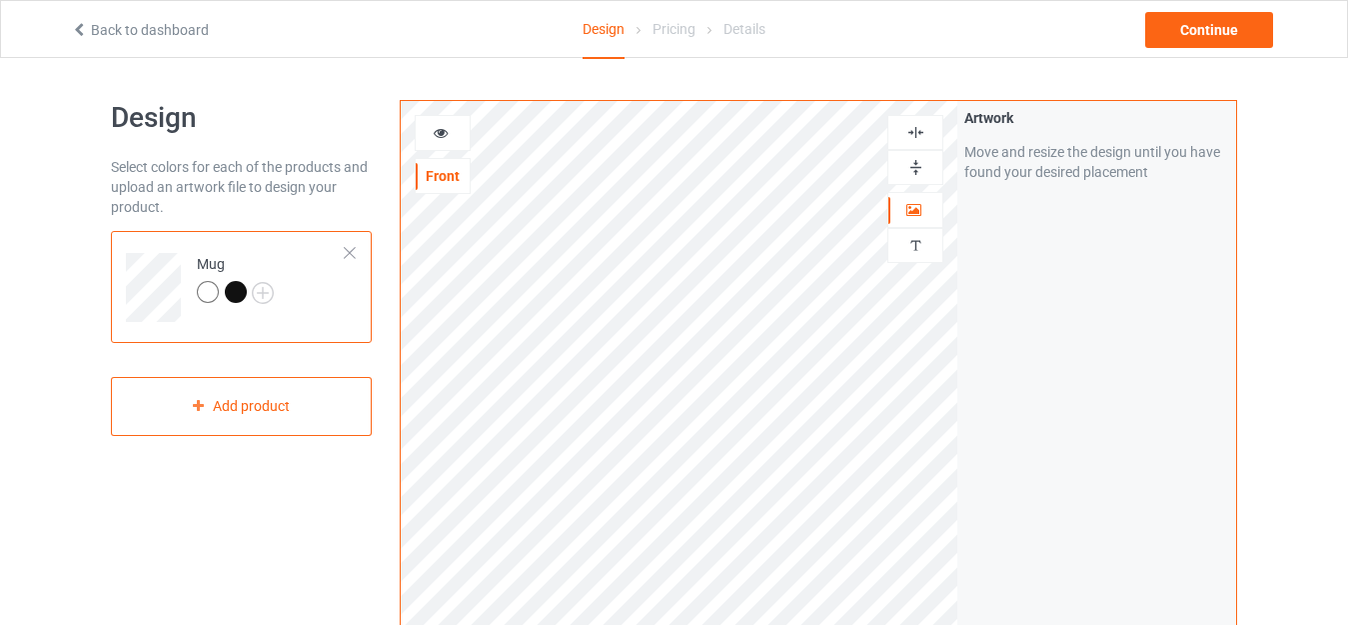
click at [913, 165] on img at bounding box center [915, 167] width 19 height 19
click at [913, 167] on img at bounding box center [915, 167] width 19 height 19
click at [925, 170] on div at bounding box center [915, 167] width 54 height 19
click at [1163, 39] on div "Continue" at bounding box center [1209, 30] width 128 height 36
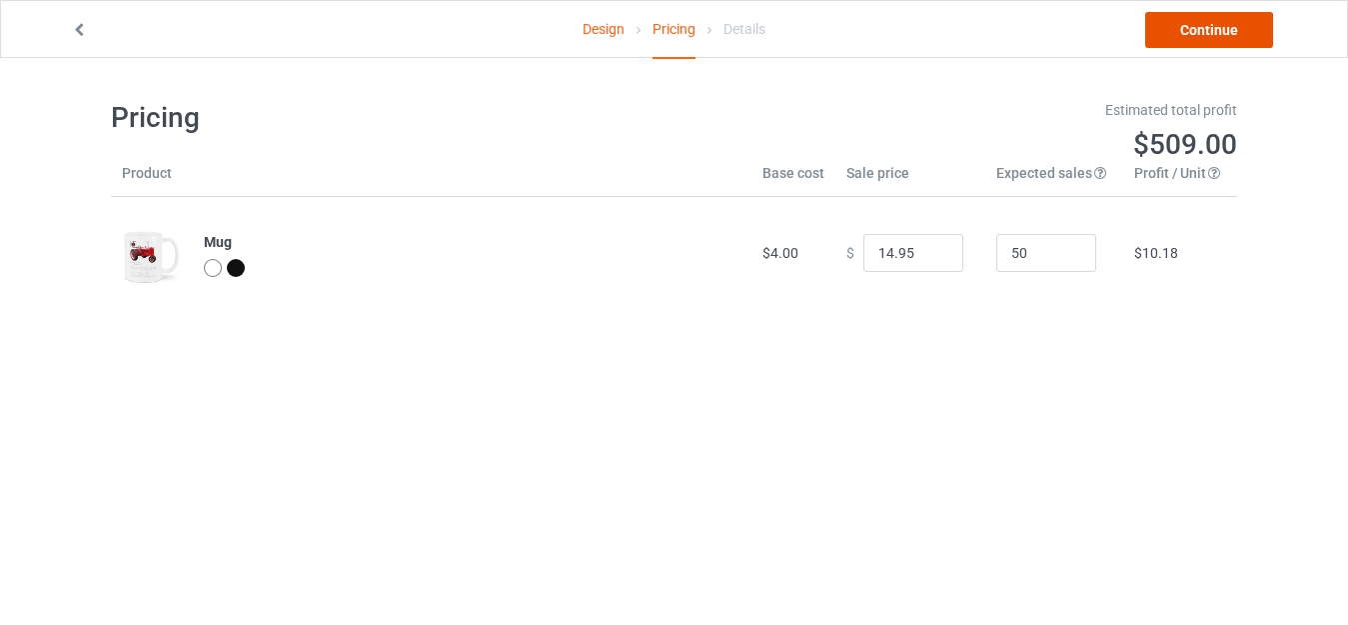
click at [1184, 43] on link "Continue" at bounding box center [1209, 30] width 128 height 36
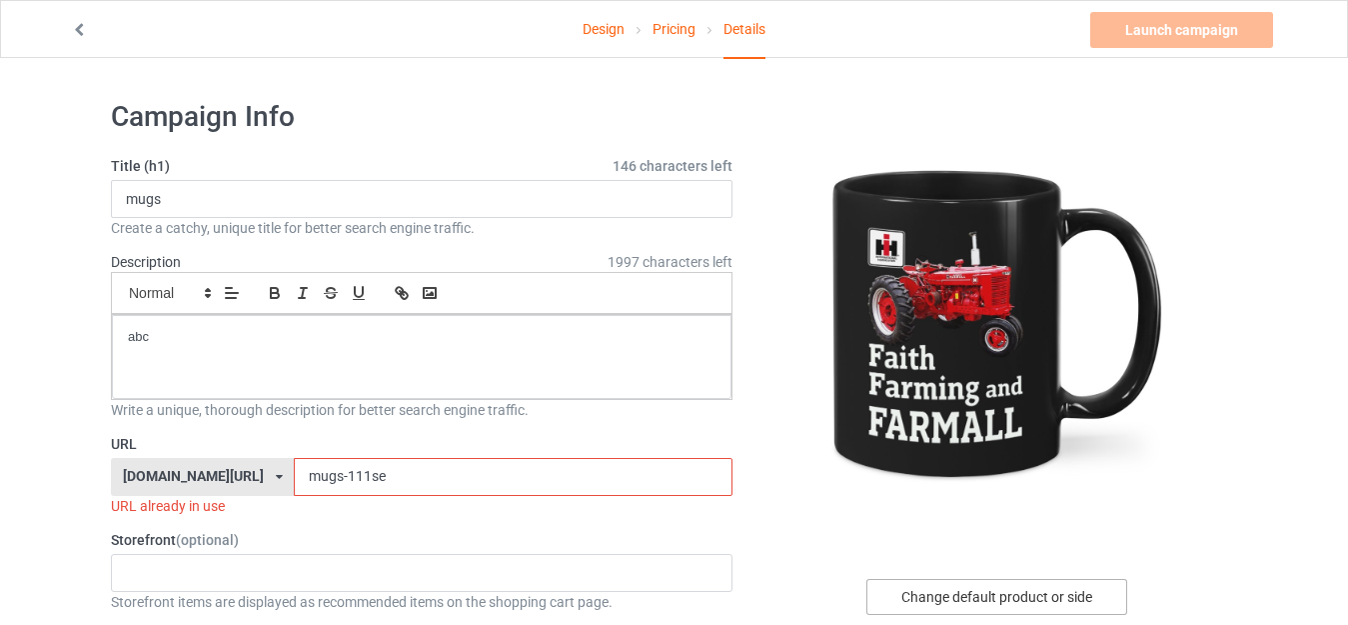
scroll to position [100, 0]
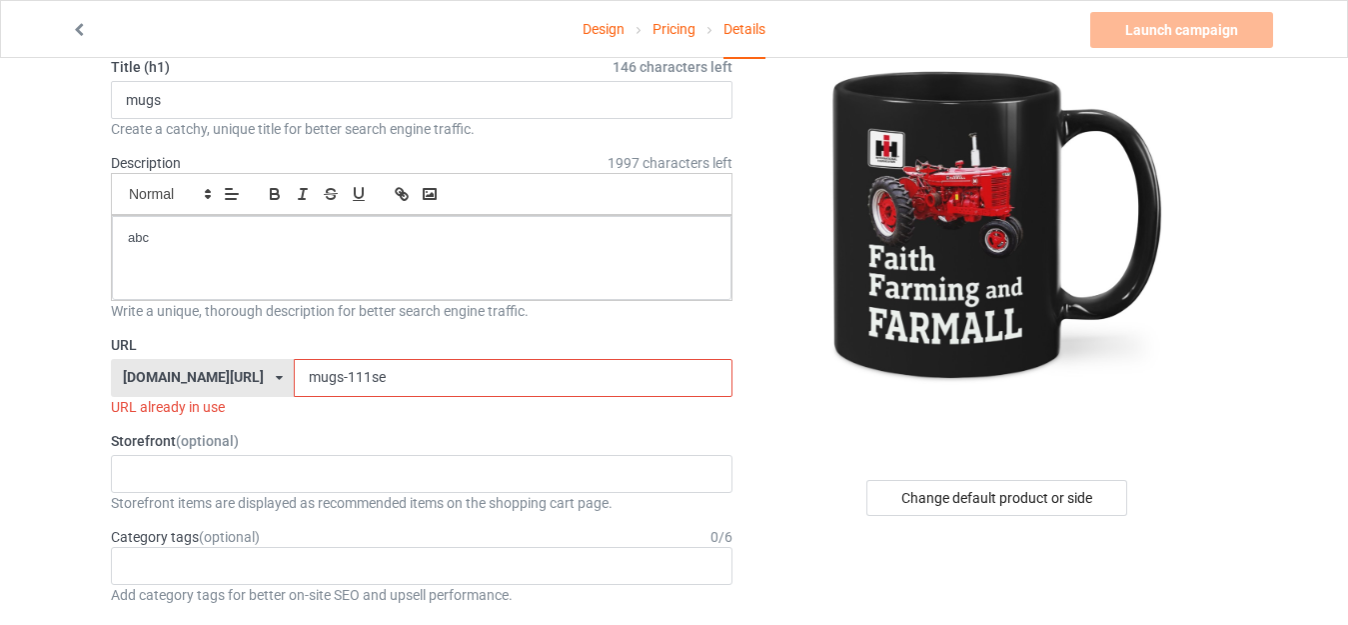
click at [348, 385] on input "mugs-111se" at bounding box center [513, 378] width 438 height 38
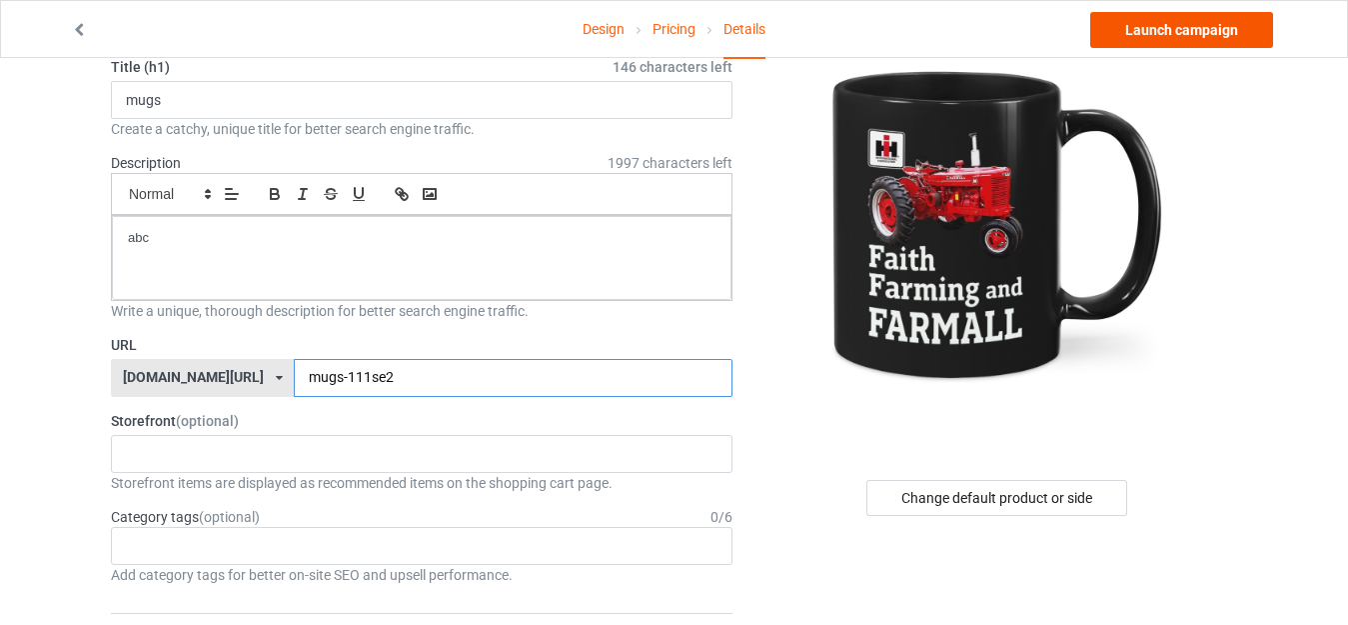
type input "mugs-111se2"
click at [1163, 37] on link "Launch campaign" at bounding box center [1181, 30] width 183 height 36
